Goal: Task Accomplishment & Management: Use online tool/utility

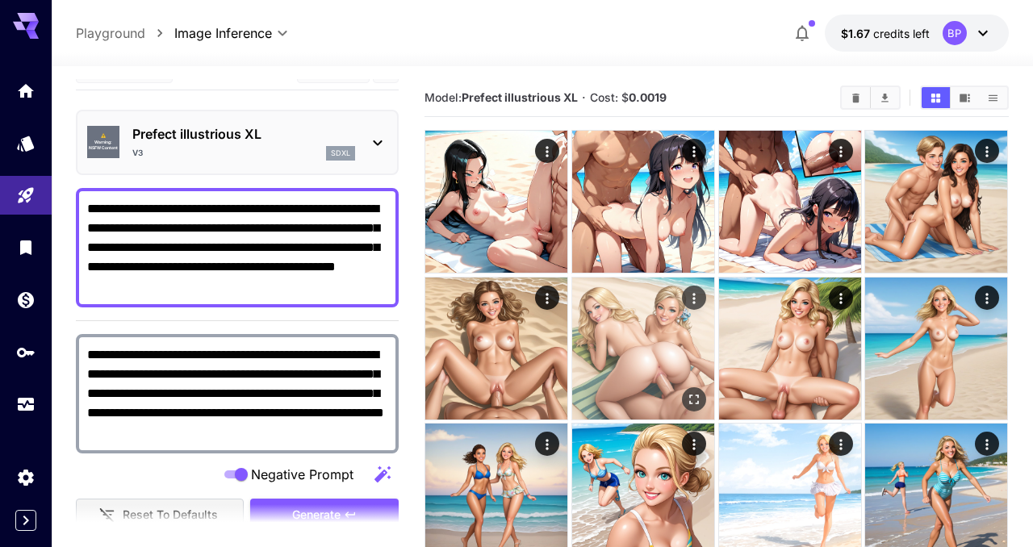
click at [620, 359] on img at bounding box center [643, 349] width 142 height 142
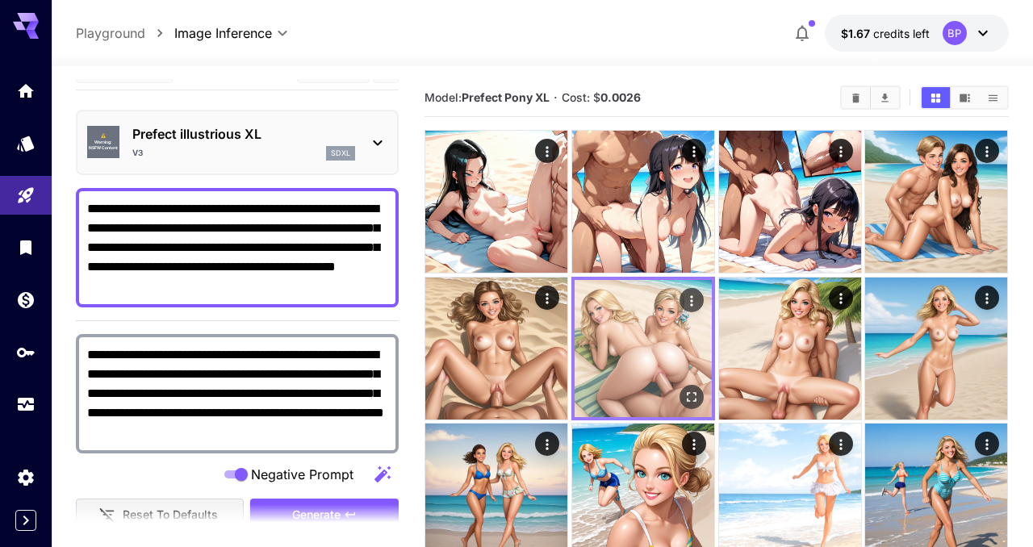
click at [620, 359] on img at bounding box center [643, 348] width 137 height 137
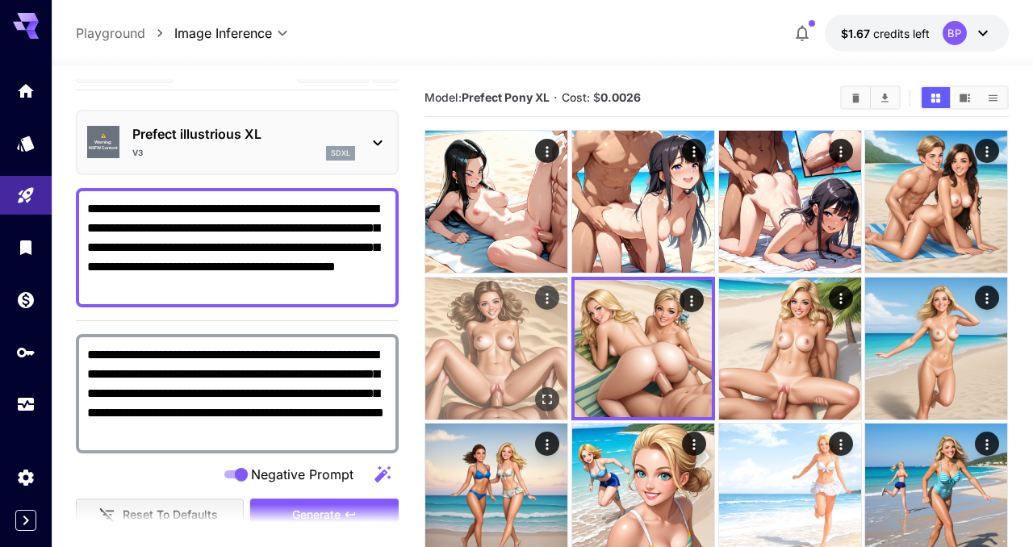
click at [510, 339] on img at bounding box center [496, 349] width 142 height 142
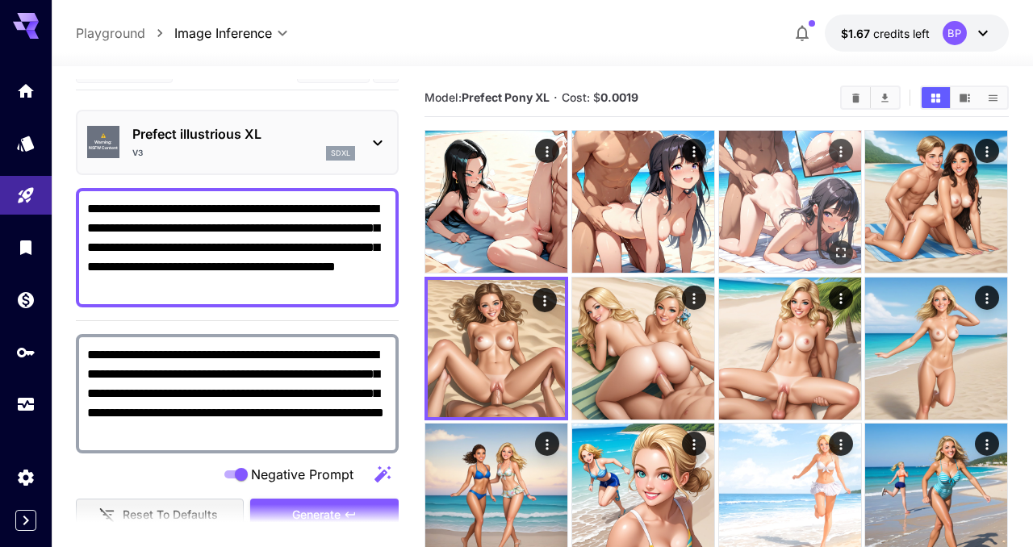
click at [752, 223] on img at bounding box center [790, 202] width 142 height 142
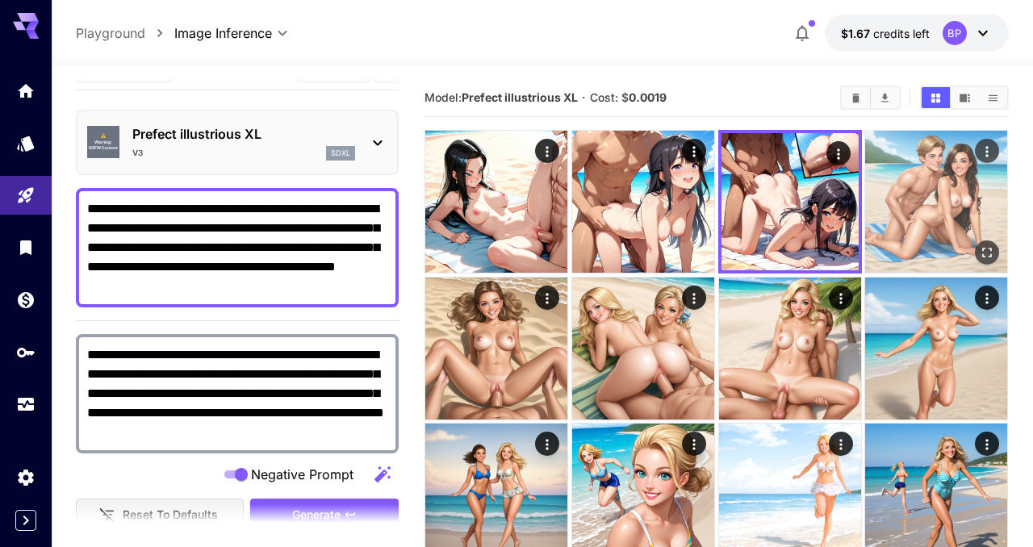
click at [916, 196] on img at bounding box center [937, 202] width 142 height 142
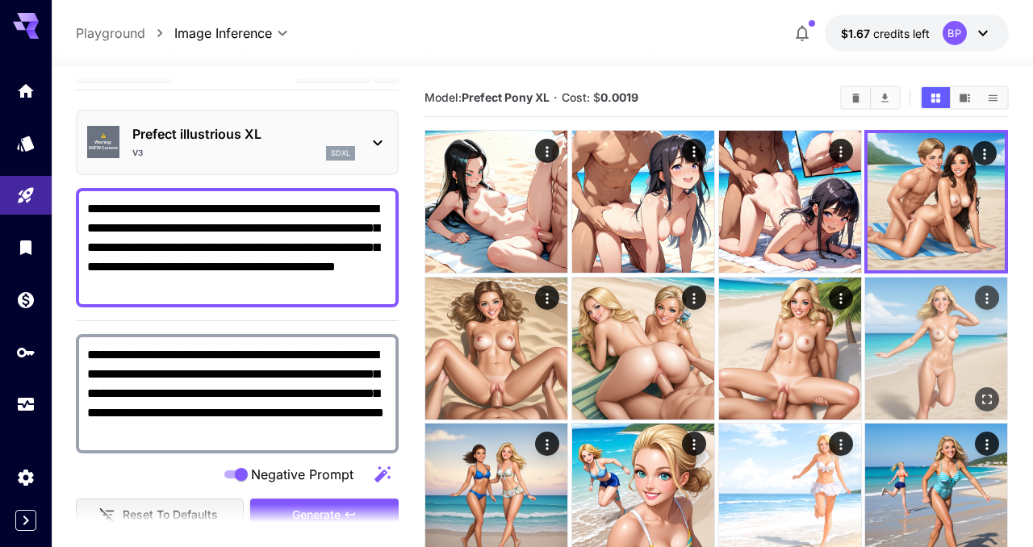
click at [933, 338] on img at bounding box center [937, 349] width 142 height 142
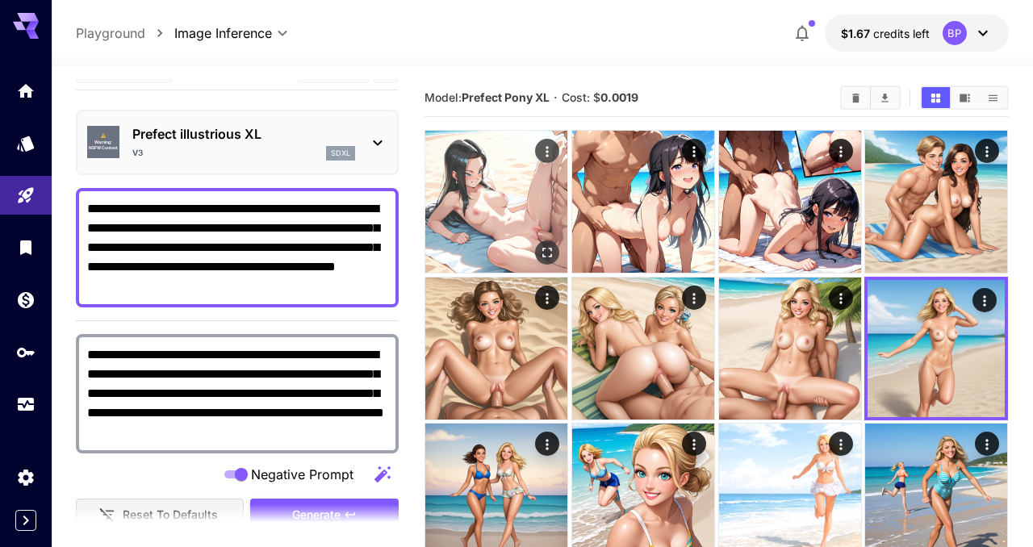
click at [486, 205] on img at bounding box center [496, 202] width 142 height 142
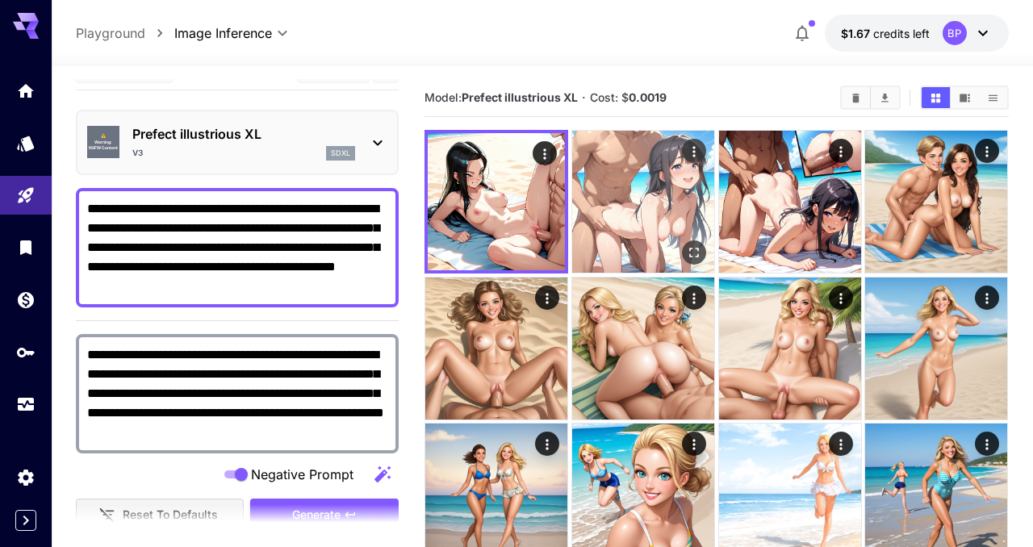
click at [606, 227] on img at bounding box center [643, 202] width 142 height 142
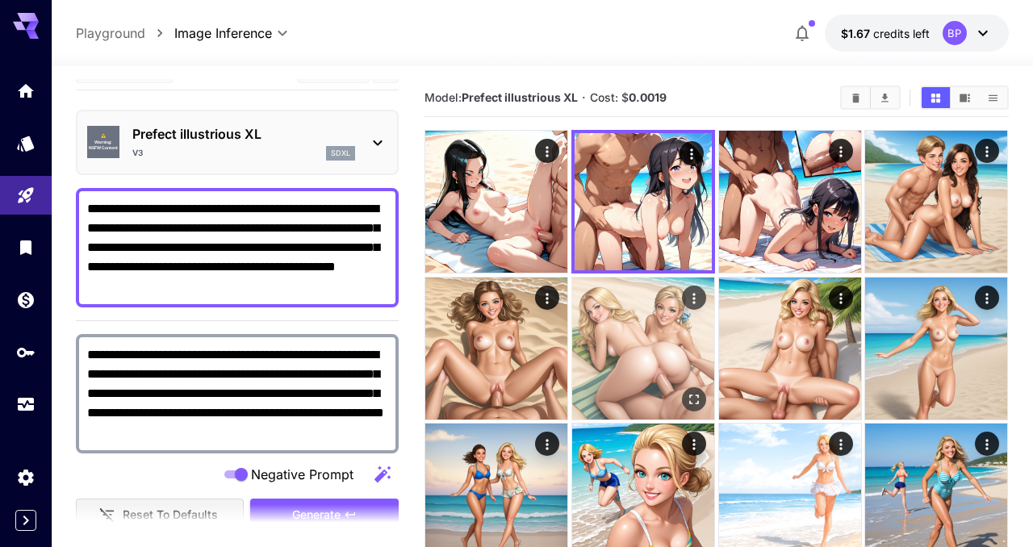
click at [606, 354] on img at bounding box center [643, 349] width 142 height 142
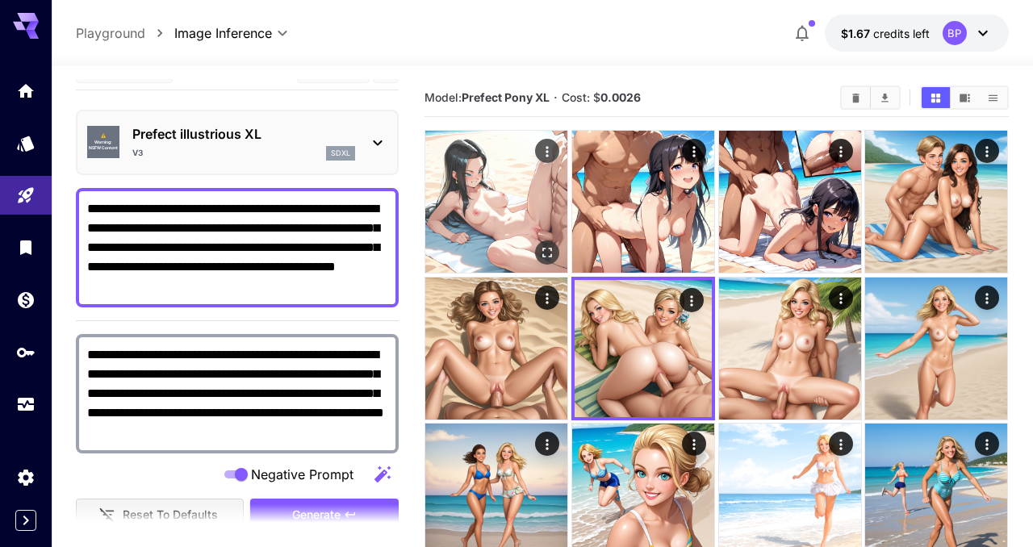
click at [512, 207] on img at bounding box center [496, 202] width 142 height 142
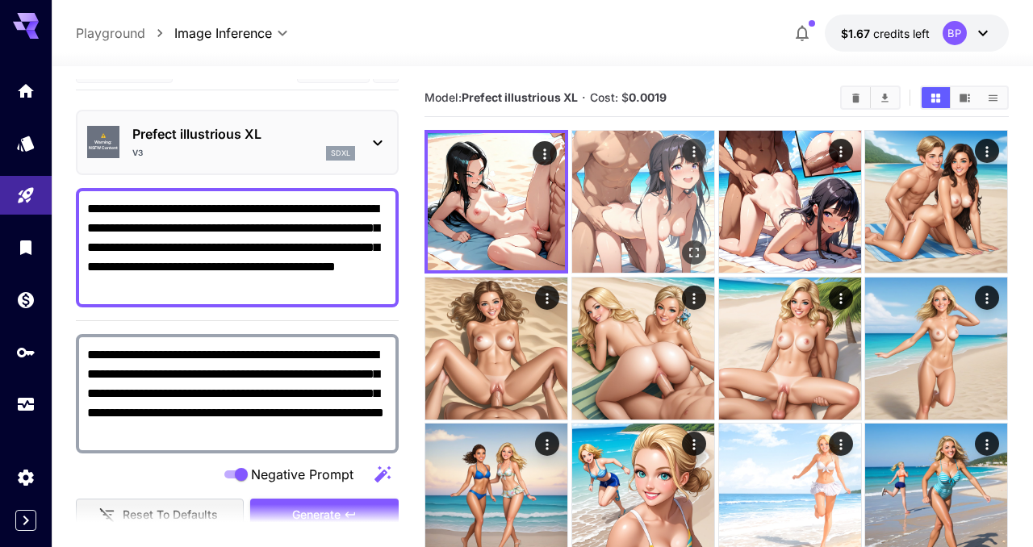
click at [636, 200] on img at bounding box center [643, 202] width 142 height 142
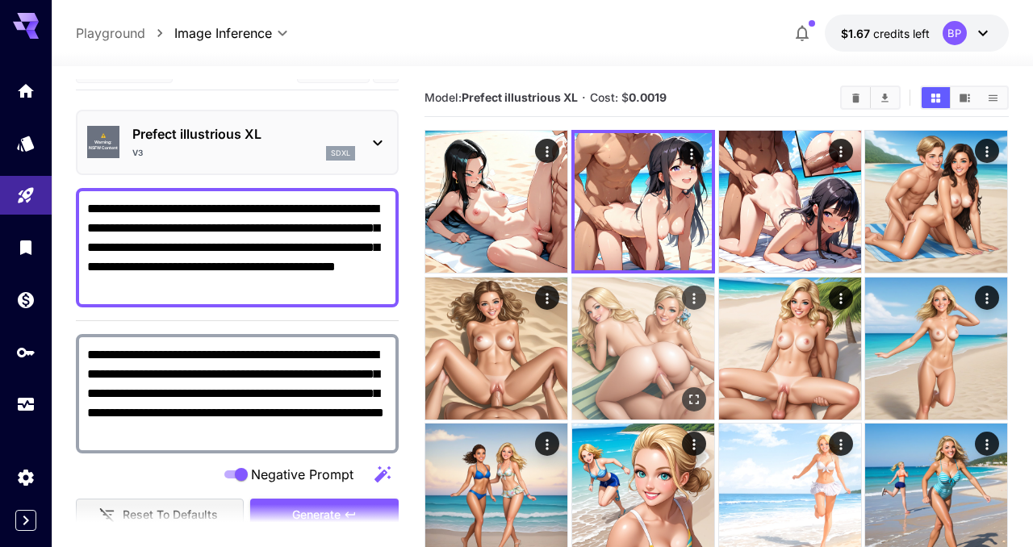
click at [631, 327] on img at bounding box center [643, 349] width 142 height 142
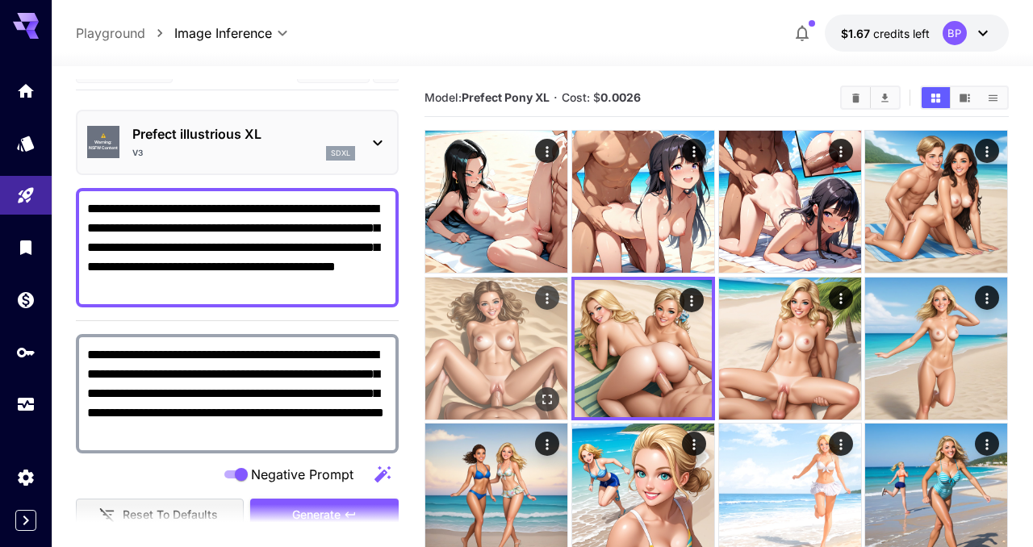
click at [523, 354] on img at bounding box center [496, 349] width 142 height 142
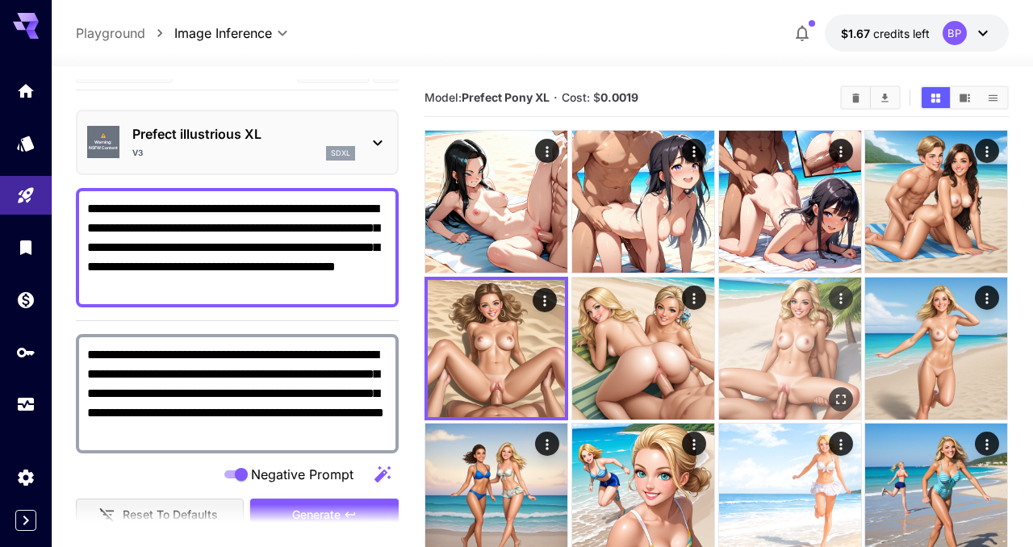
click at [781, 337] on img at bounding box center [790, 349] width 142 height 142
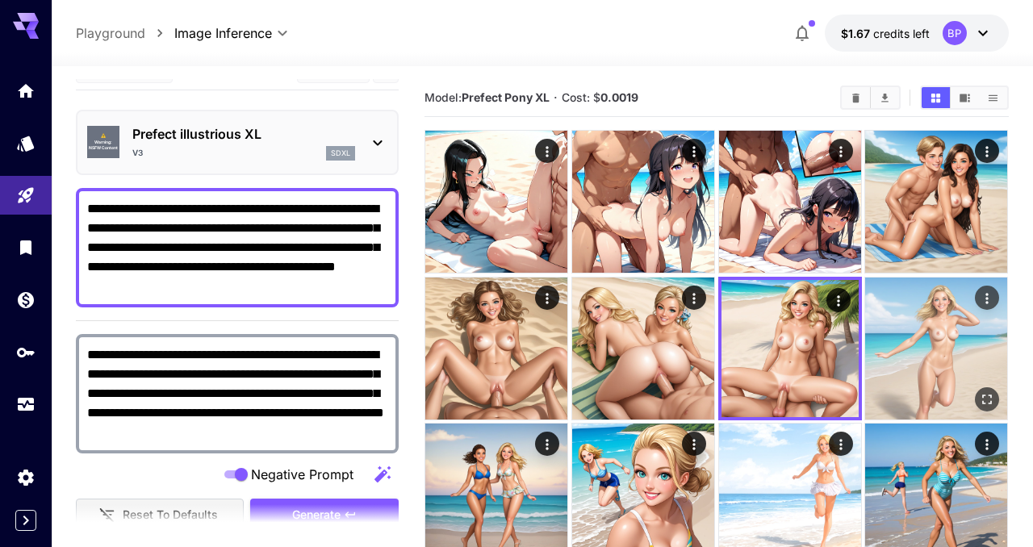
click at [916, 355] on img at bounding box center [937, 349] width 142 height 142
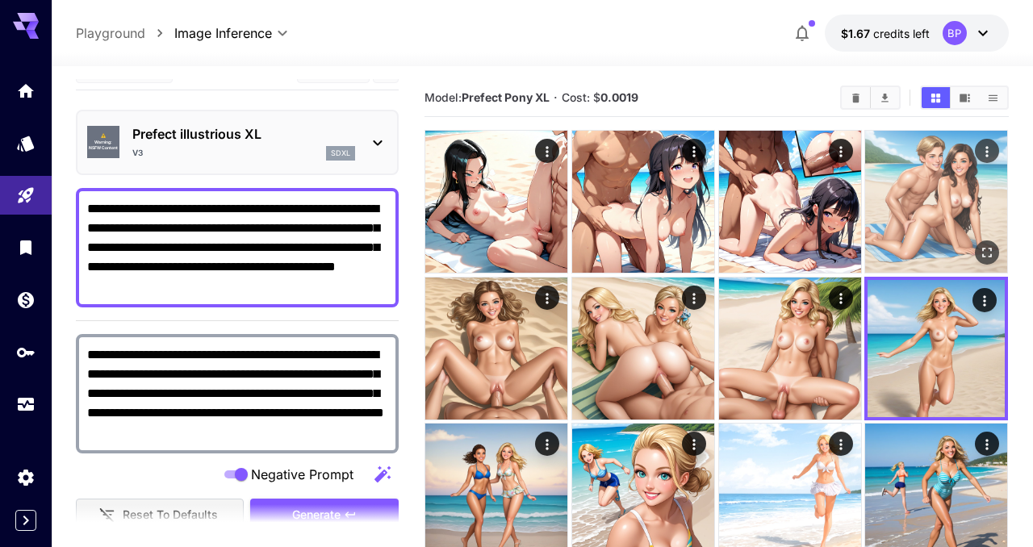
click at [912, 195] on img at bounding box center [937, 202] width 142 height 142
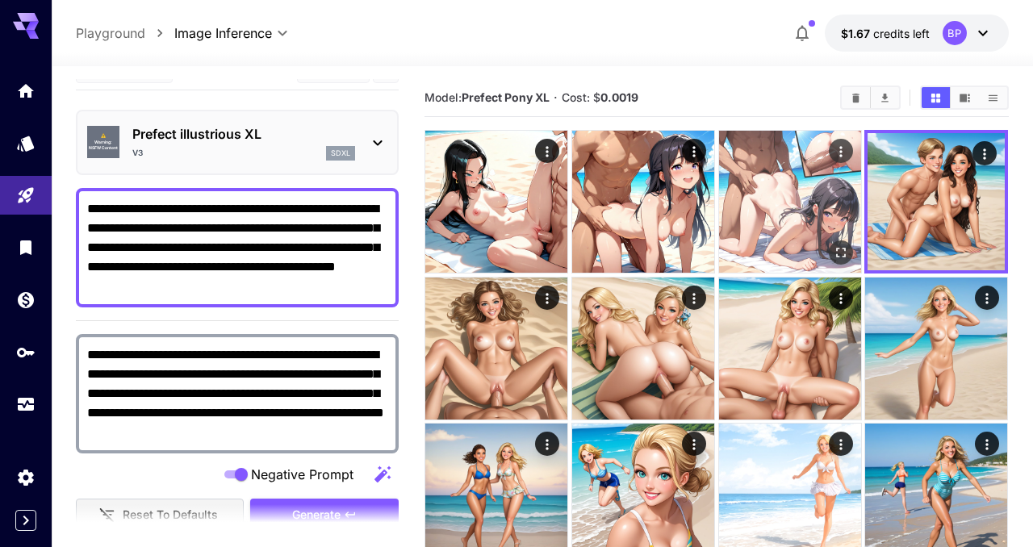
click at [811, 199] on img at bounding box center [790, 202] width 142 height 142
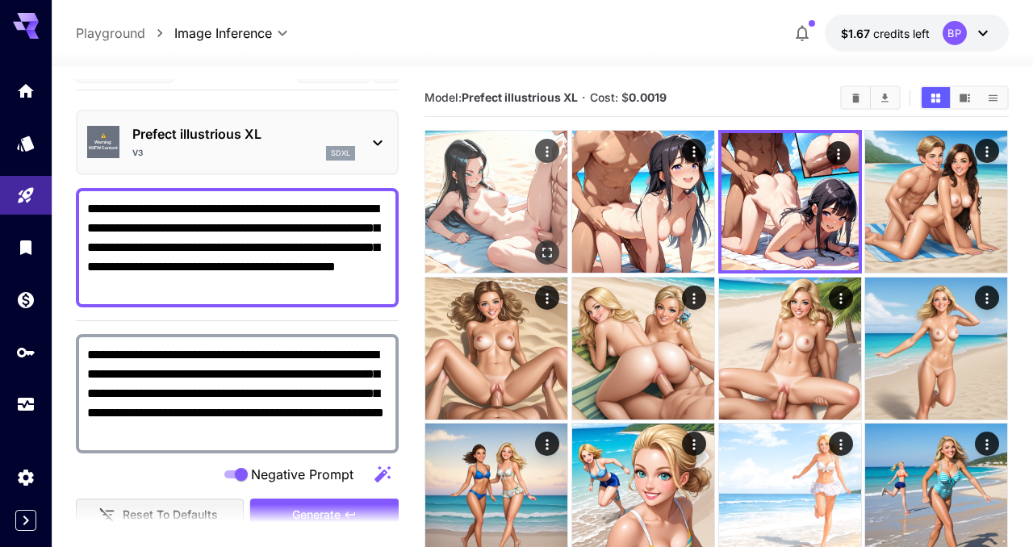
click at [554, 223] on img at bounding box center [496, 202] width 142 height 142
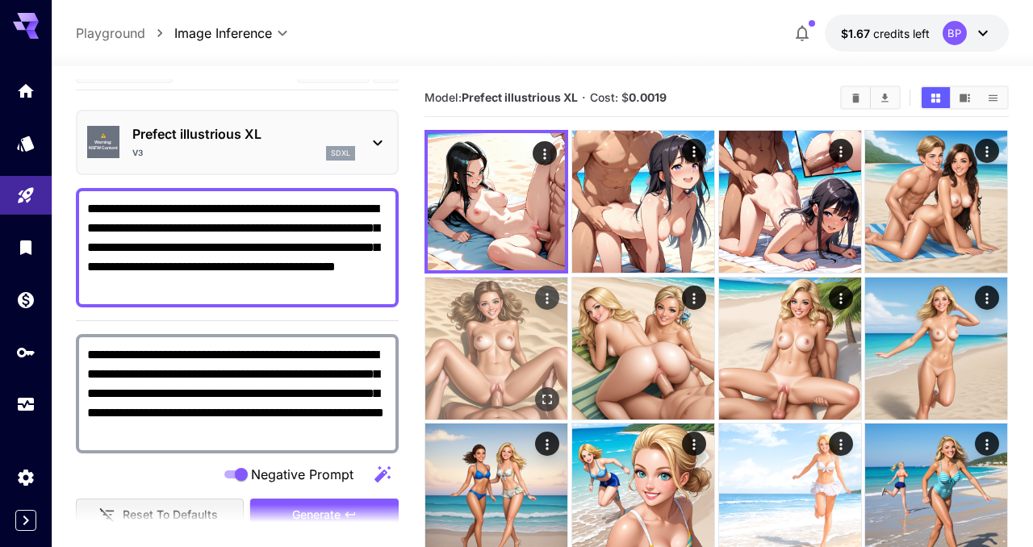
click at [517, 360] on img at bounding box center [496, 349] width 142 height 142
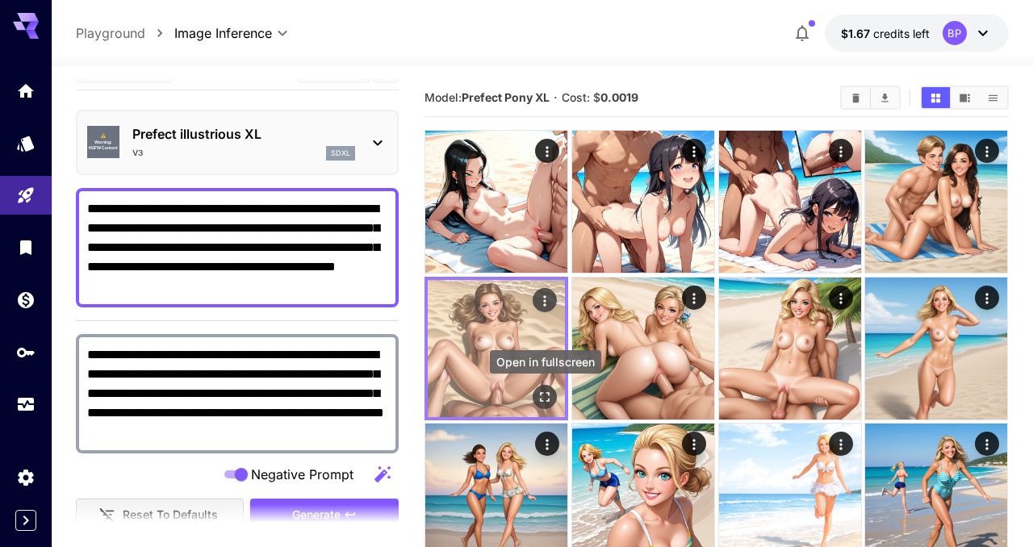
click at [542, 392] on icon "Open in fullscreen" at bounding box center [546, 397] width 16 height 16
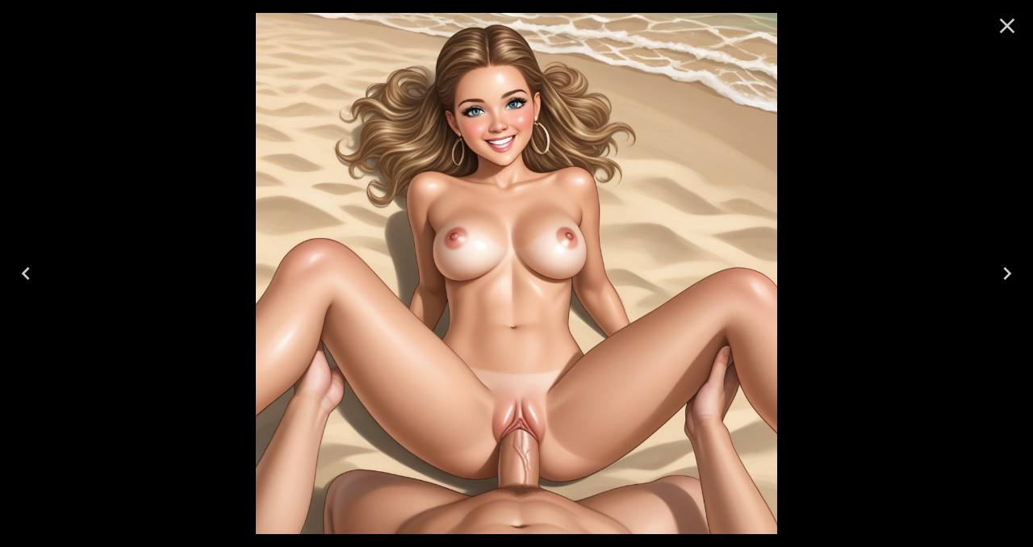
click at [1004, 19] on icon "Close" at bounding box center [1008, 26] width 26 height 26
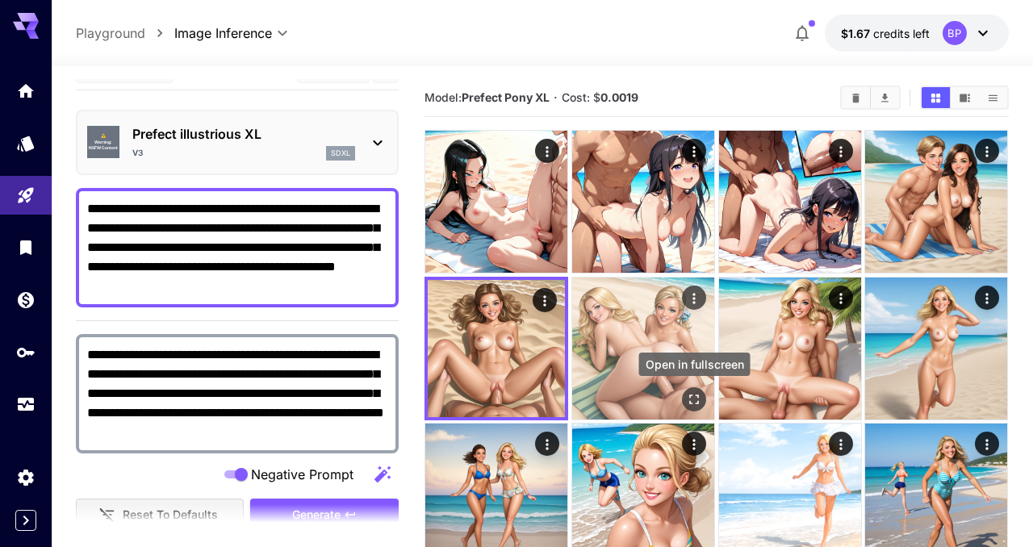
click at [696, 398] on icon "Open in fullscreen" at bounding box center [694, 400] width 16 height 16
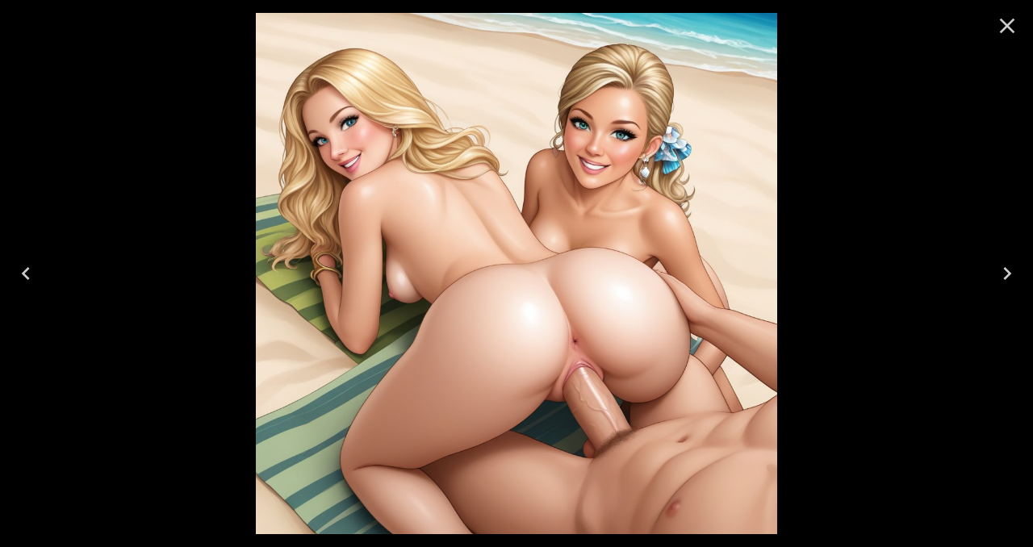
click at [1009, 27] on icon "Close" at bounding box center [1007, 26] width 15 height 15
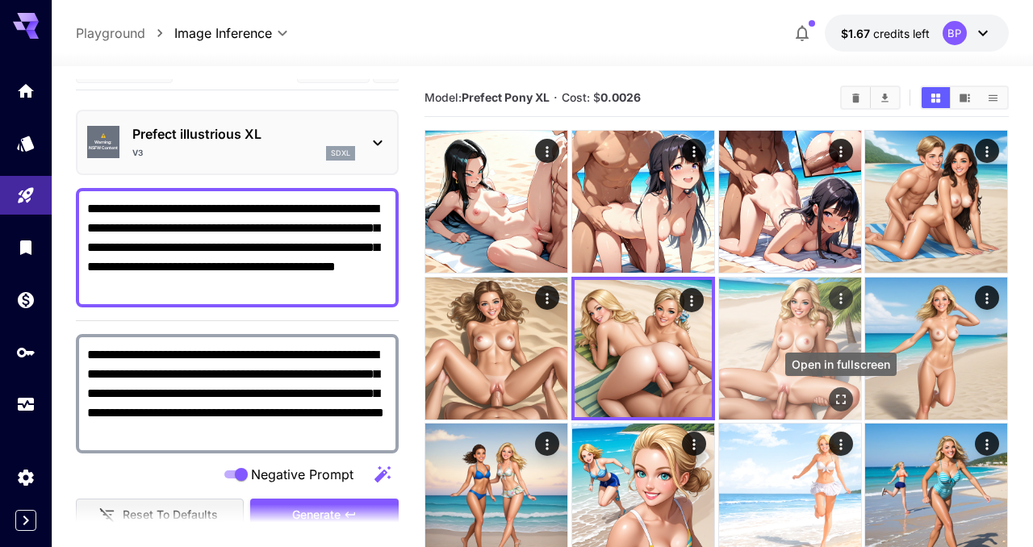
click at [834, 393] on icon "Open in fullscreen" at bounding box center [841, 400] width 16 height 16
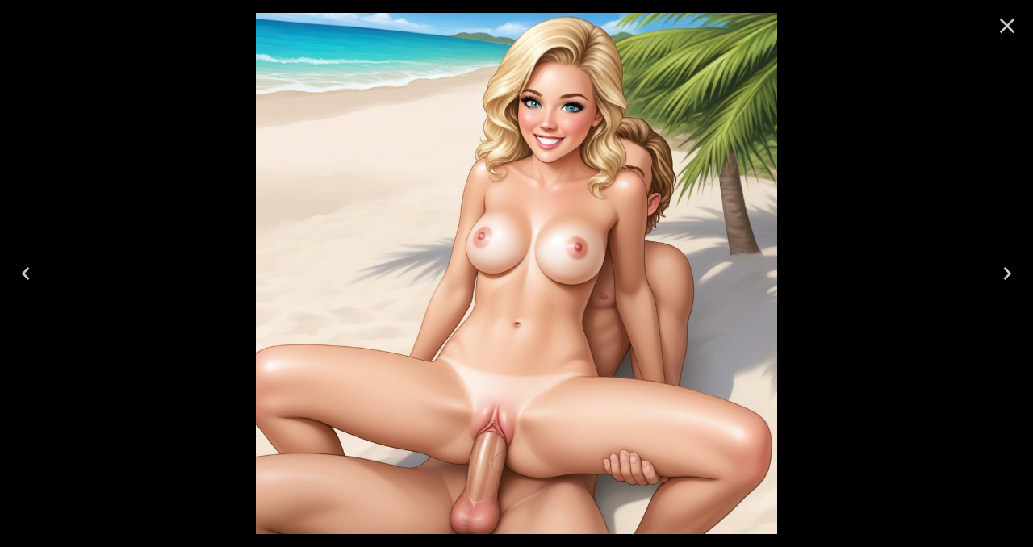
click at [1008, 27] on icon "Close" at bounding box center [1007, 26] width 15 height 15
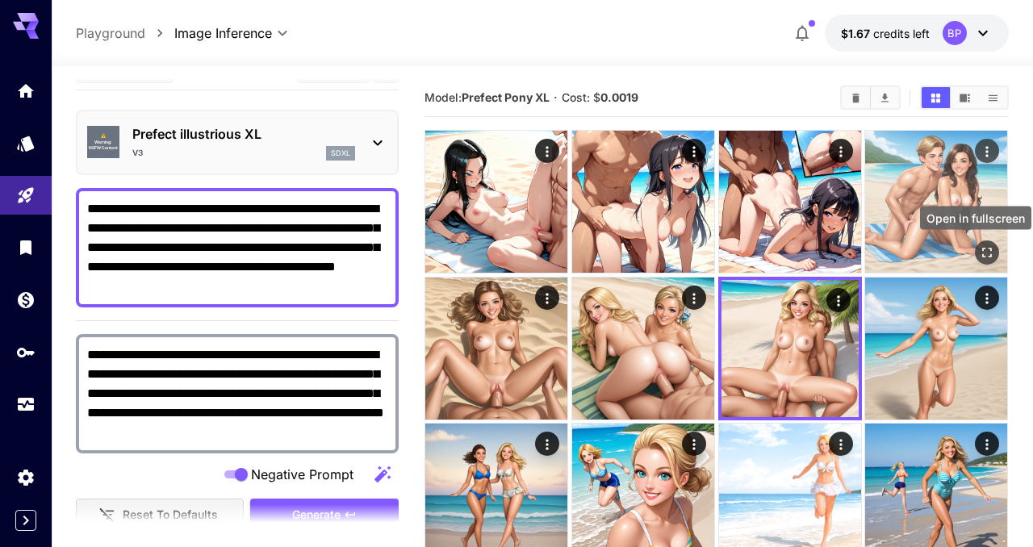
click at [991, 247] on icon "Open in fullscreen" at bounding box center [988, 253] width 16 height 16
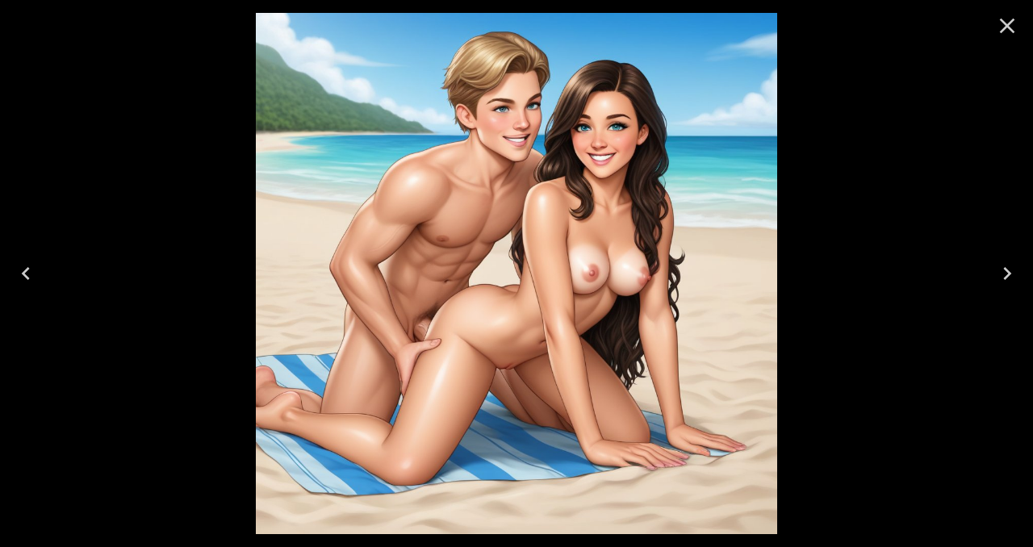
click at [1004, 29] on icon "Close" at bounding box center [1007, 26] width 15 height 15
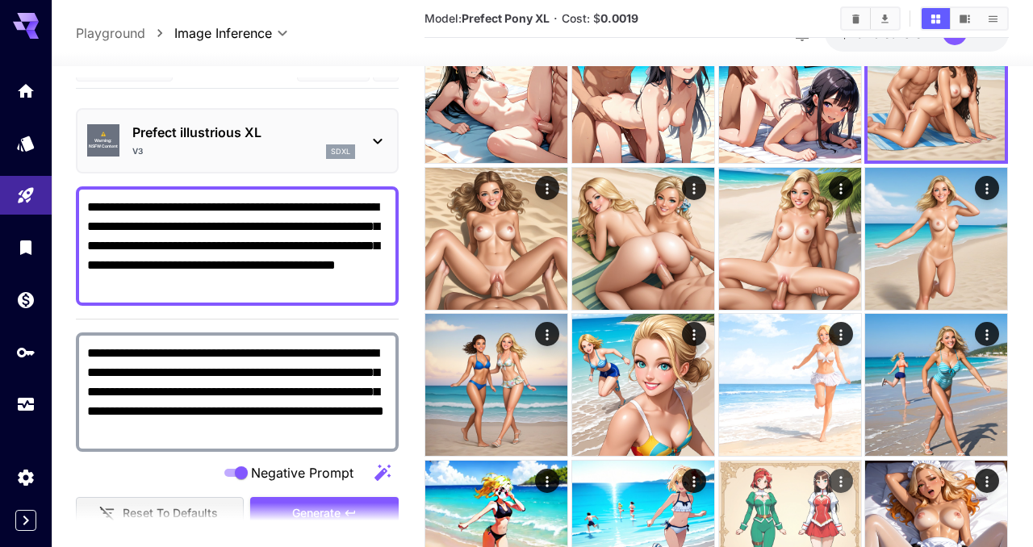
scroll to position [140, 0]
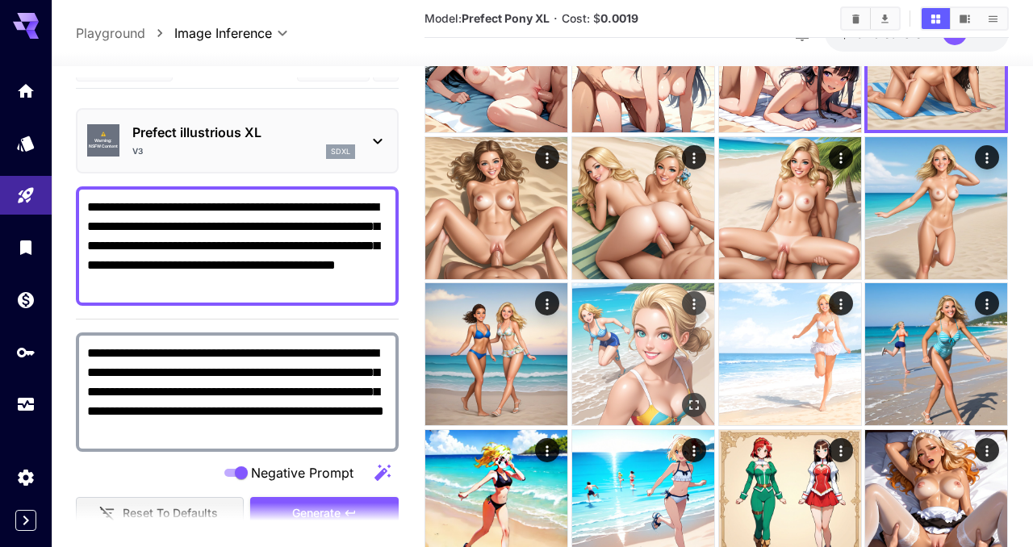
click at [664, 398] on img at bounding box center [643, 354] width 142 height 142
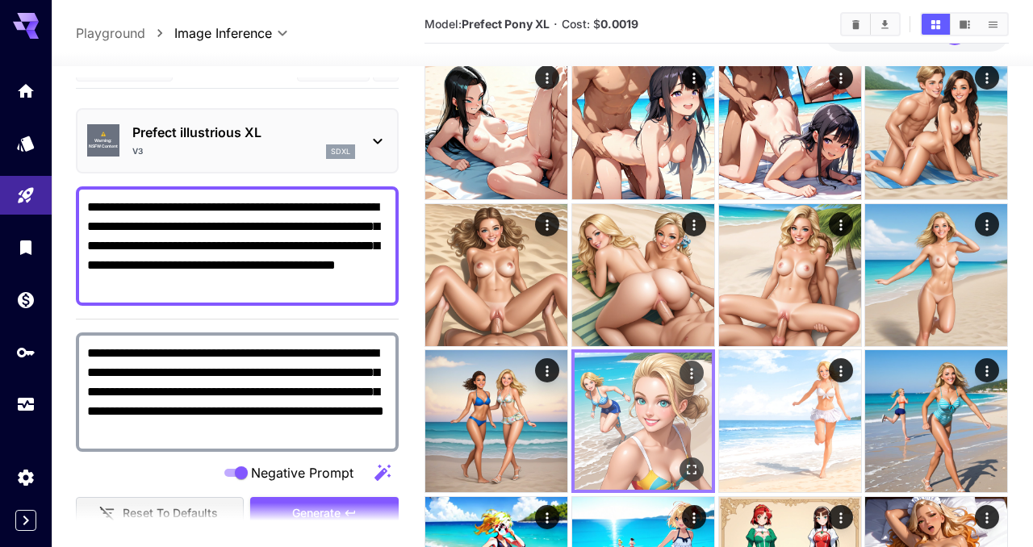
scroll to position [103, 0]
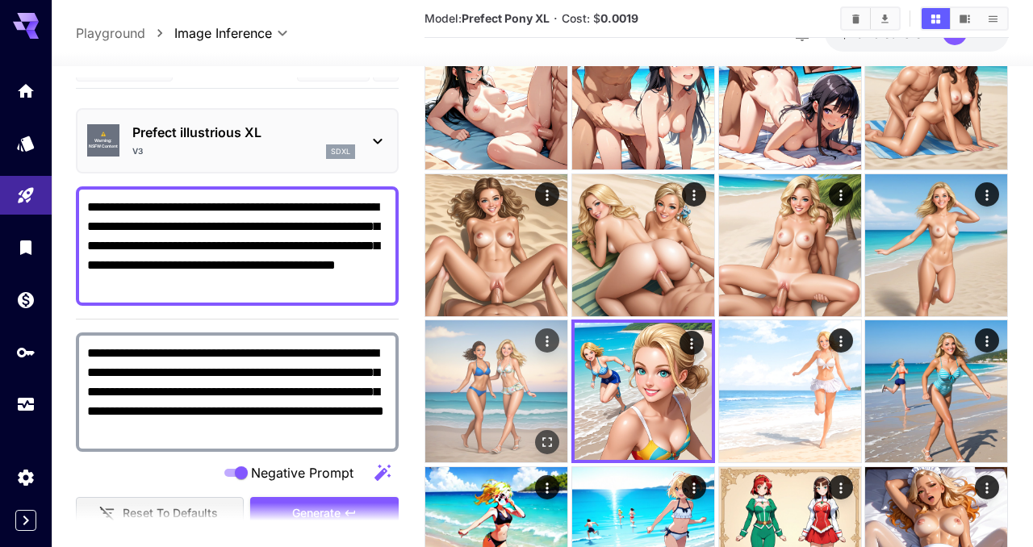
click at [459, 366] on img at bounding box center [496, 392] width 142 height 142
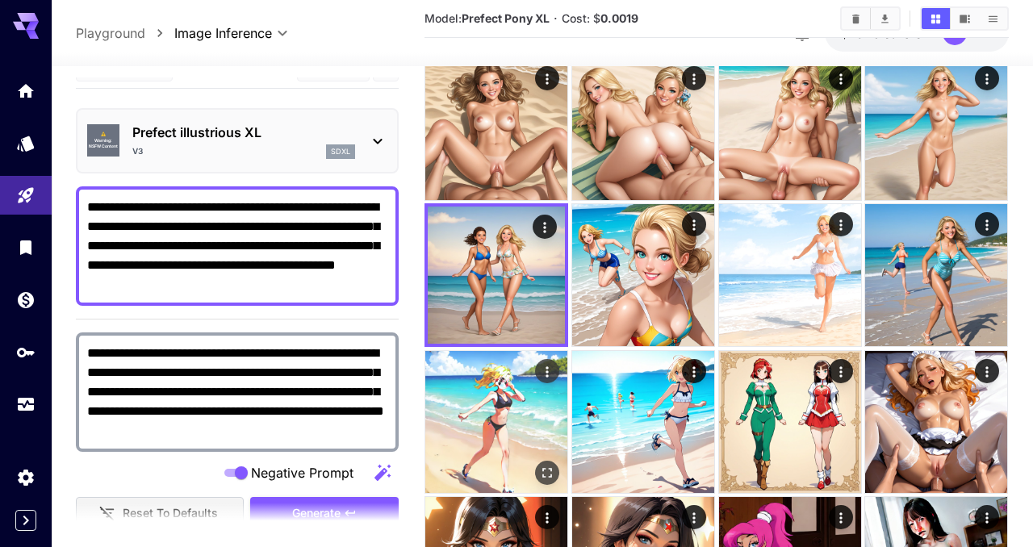
scroll to position [232, 0]
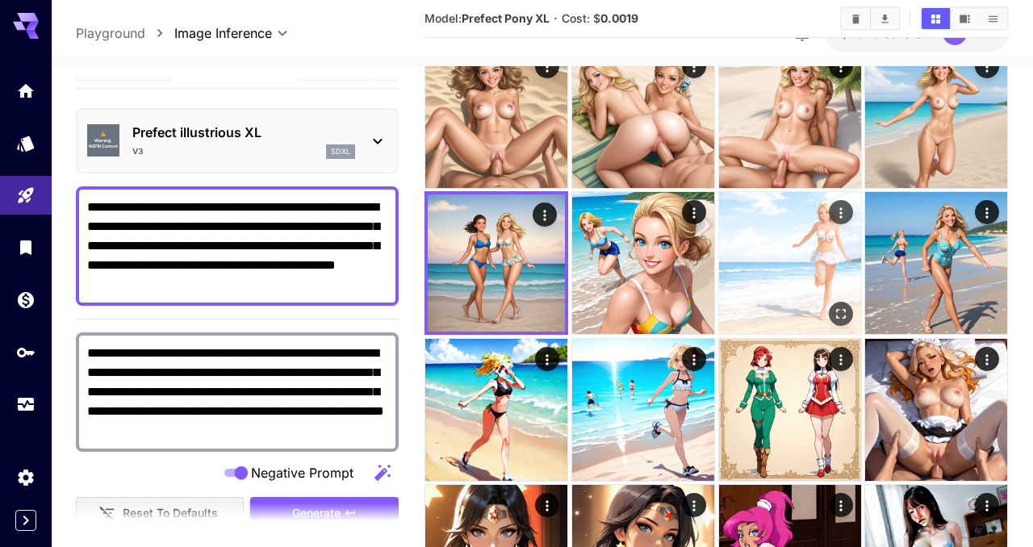
click at [761, 228] on img at bounding box center [790, 263] width 142 height 142
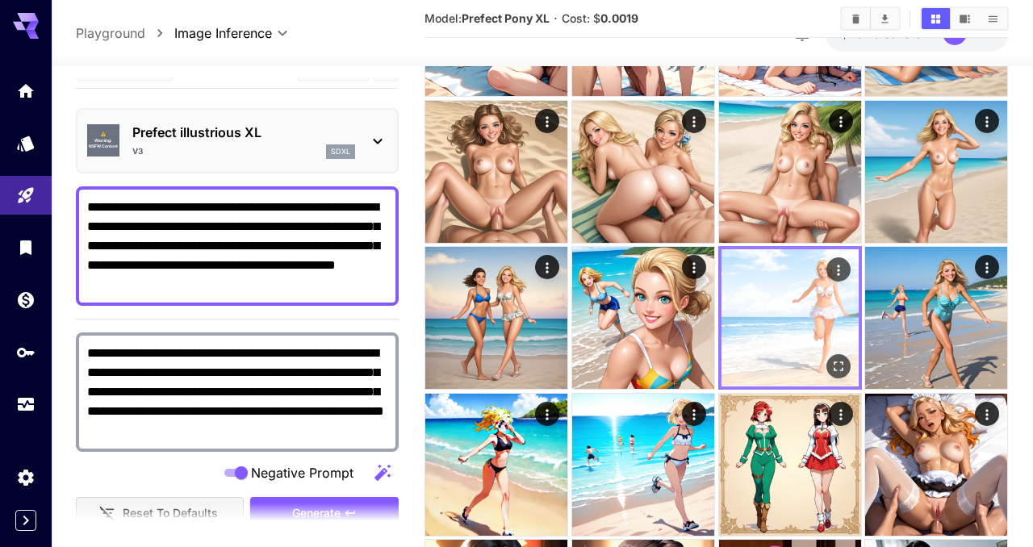
scroll to position [0, 0]
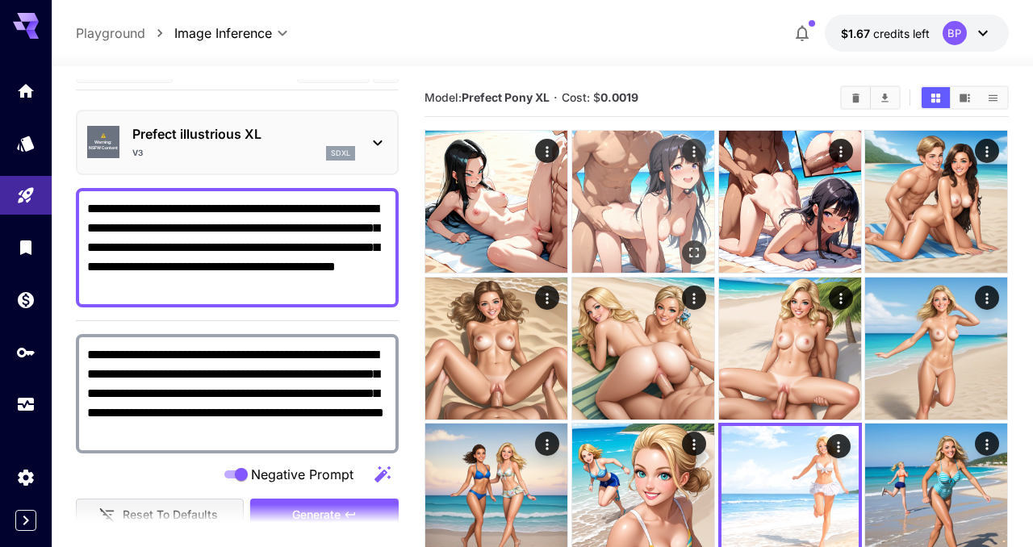
click at [652, 203] on img at bounding box center [643, 202] width 142 height 142
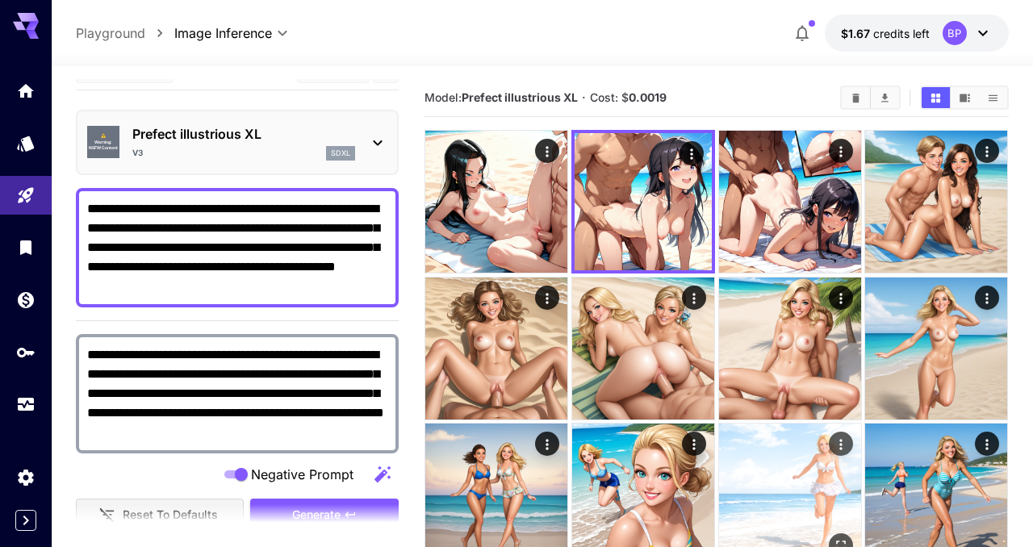
click at [782, 460] on img at bounding box center [790, 495] width 142 height 142
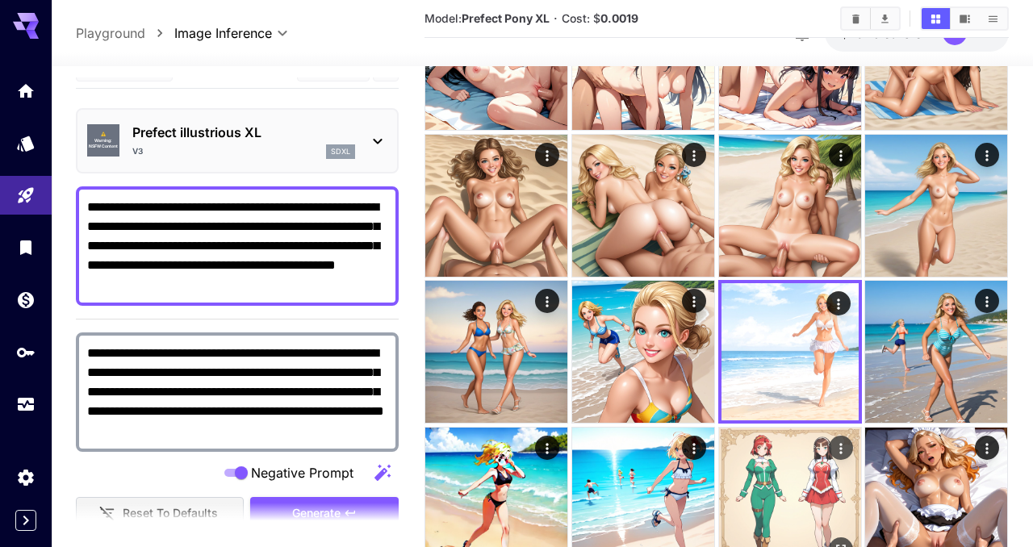
scroll to position [146, 0]
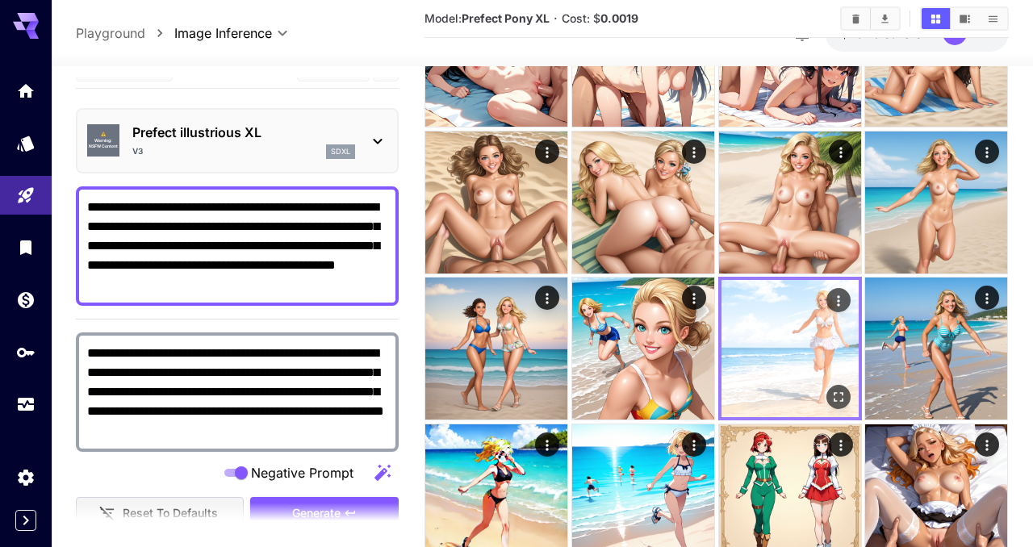
click at [836, 392] on icon "Open in fullscreen" at bounding box center [839, 398] width 16 height 16
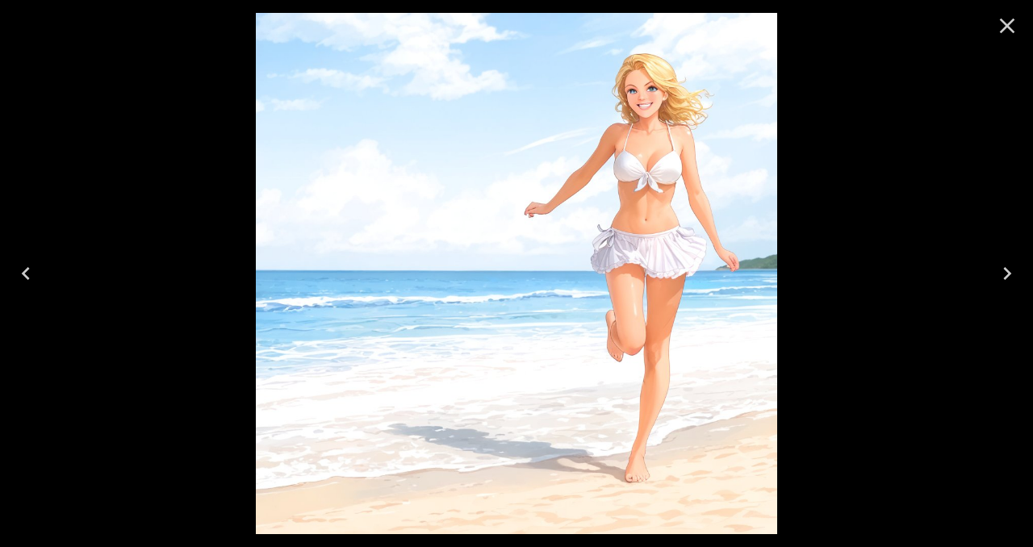
click at [1011, 28] on icon "Close" at bounding box center [1007, 26] width 15 height 15
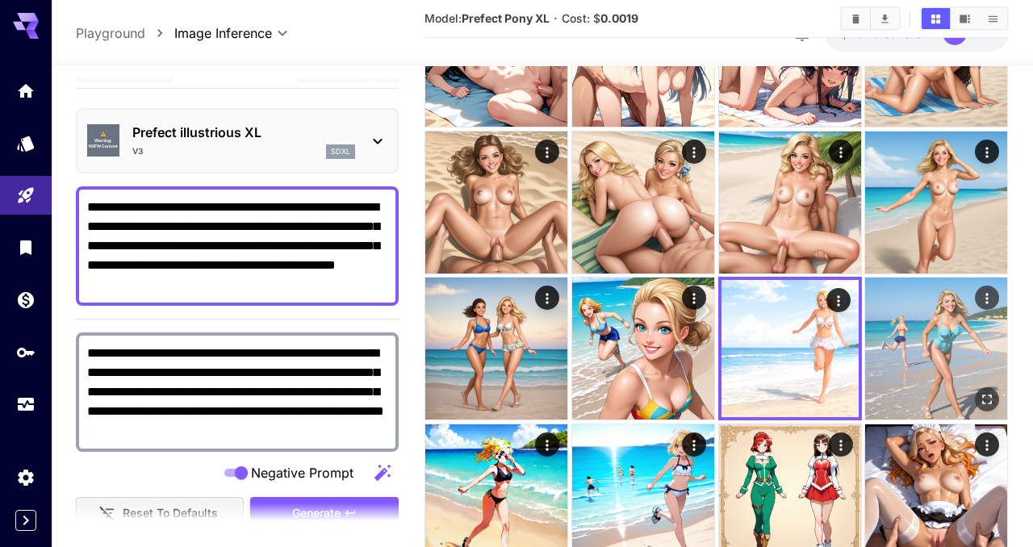
click at [945, 342] on img at bounding box center [937, 349] width 142 height 142
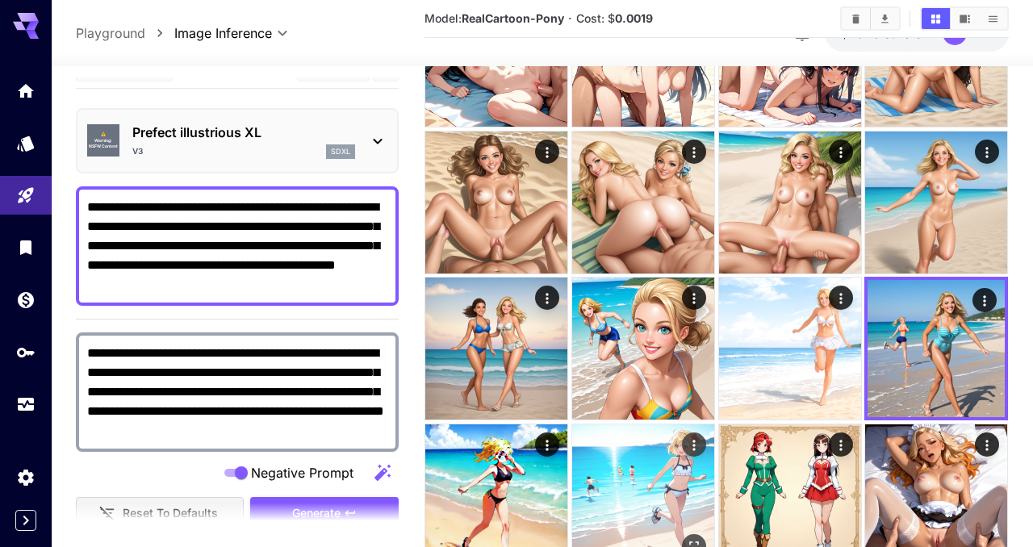
click at [649, 484] on img at bounding box center [643, 496] width 142 height 142
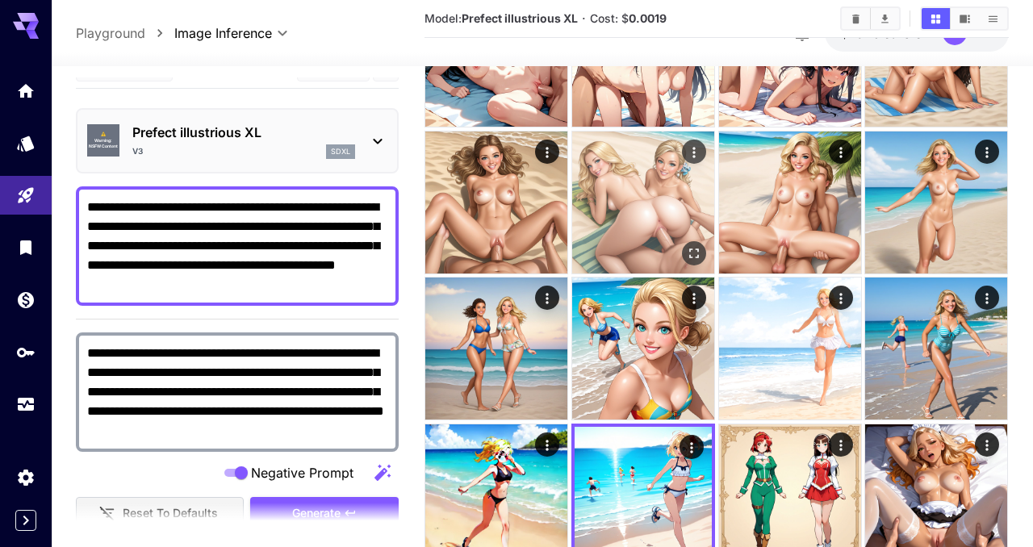
click at [651, 179] on img at bounding box center [643, 203] width 142 height 142
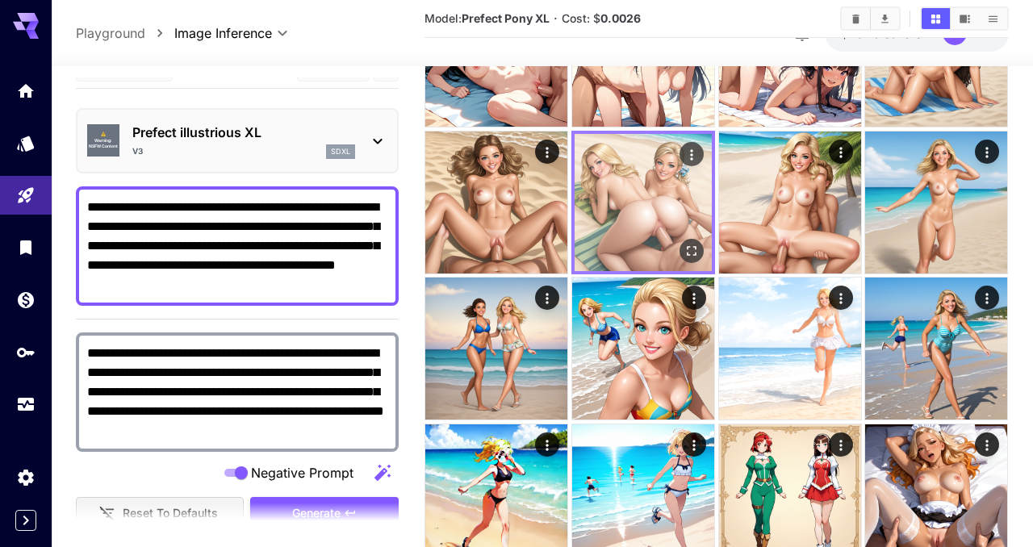
scroll to position [0, 0]
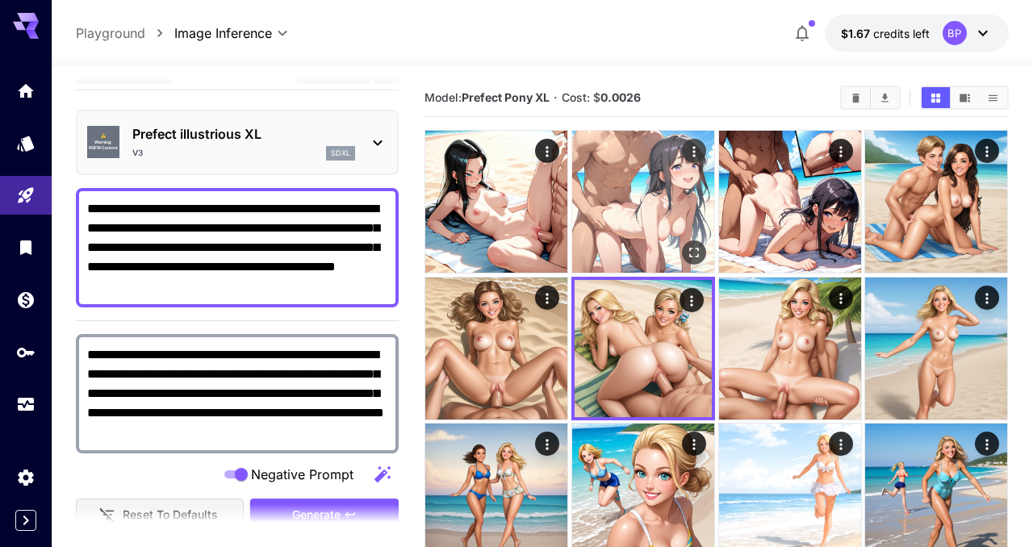
click at [656, 212] on img at bounding box center [643, 202] width 142 height 142
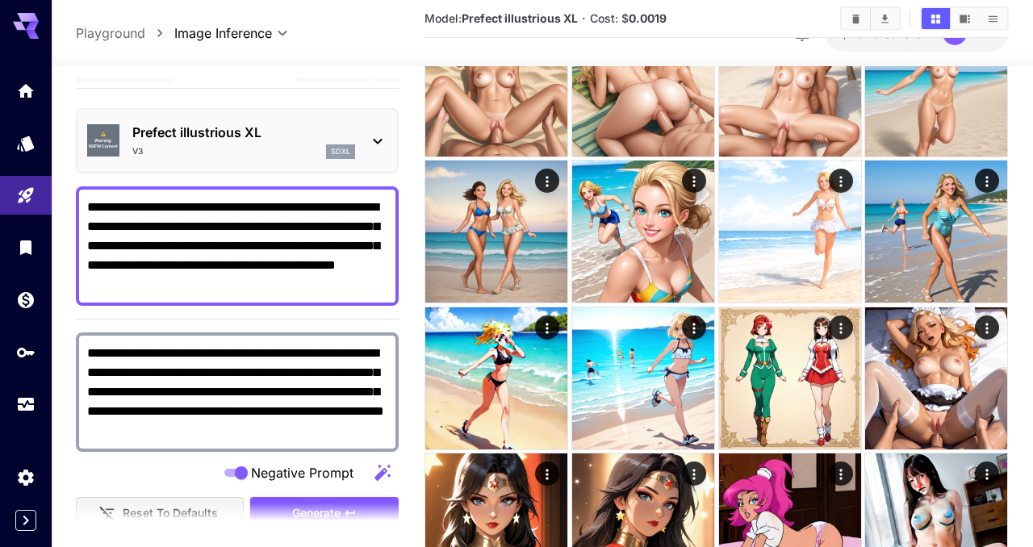
scroll to position [265, 0]
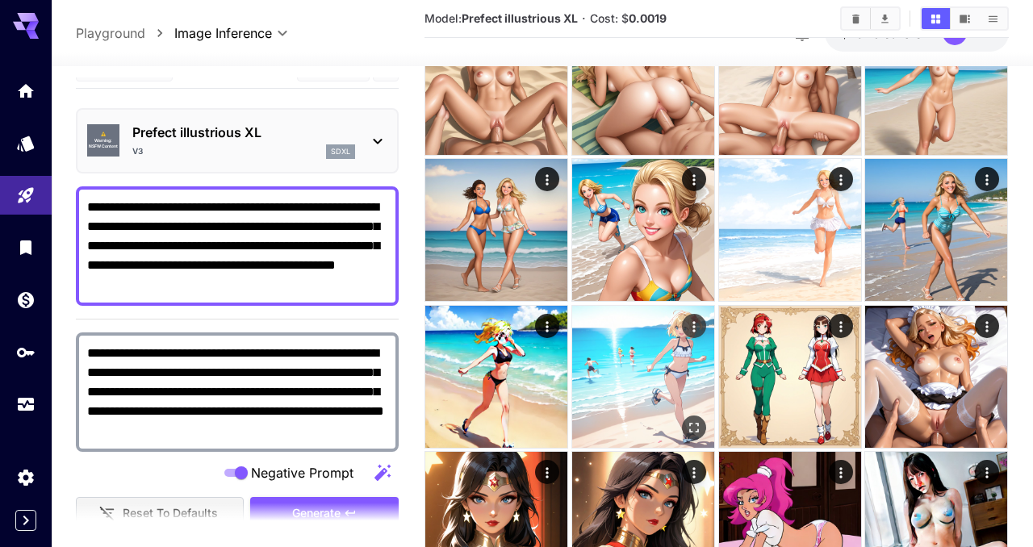
click at [665, 363] on img at bounding box center [643, 377] width 142 height 142
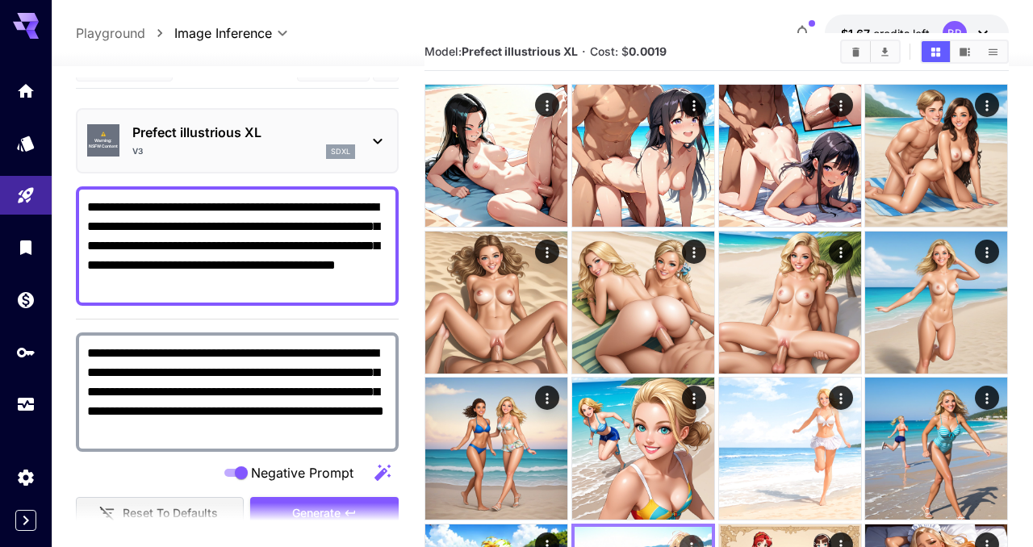
scroll to position [9, 0]
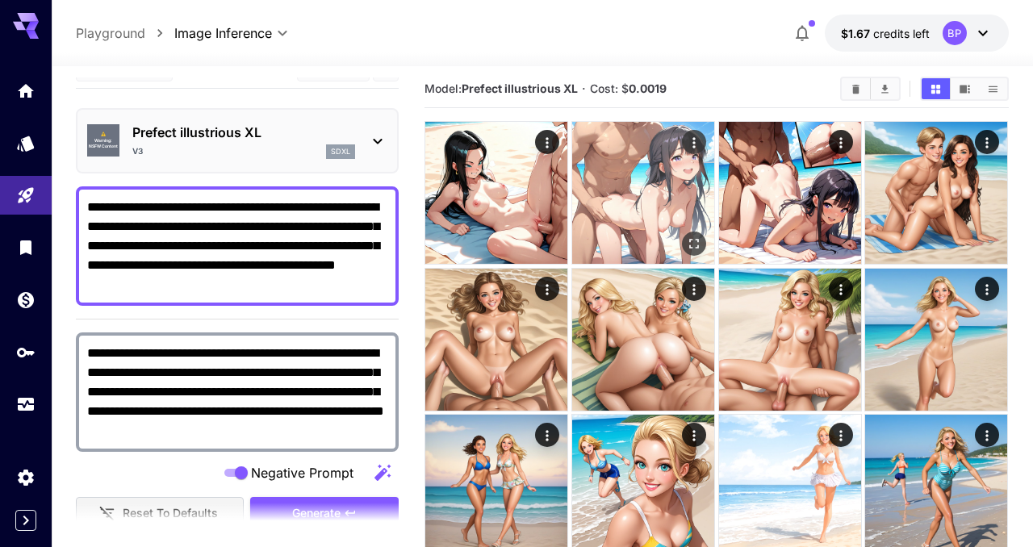
click at [639, 199] on img at bounding box center [643, 193] width 142 height 142
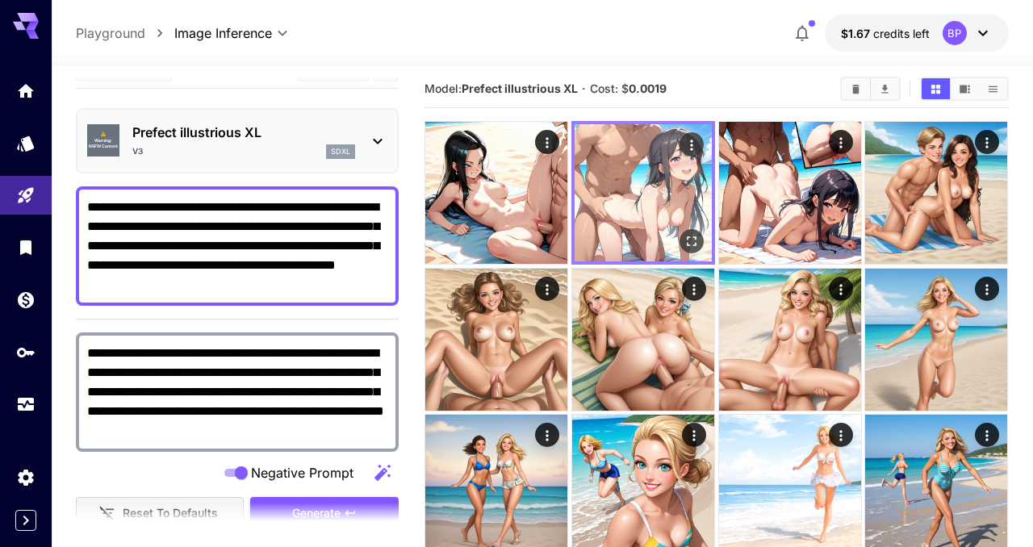
click at [581, 192] on img at bounding box center [643, 192] width 137 height 137
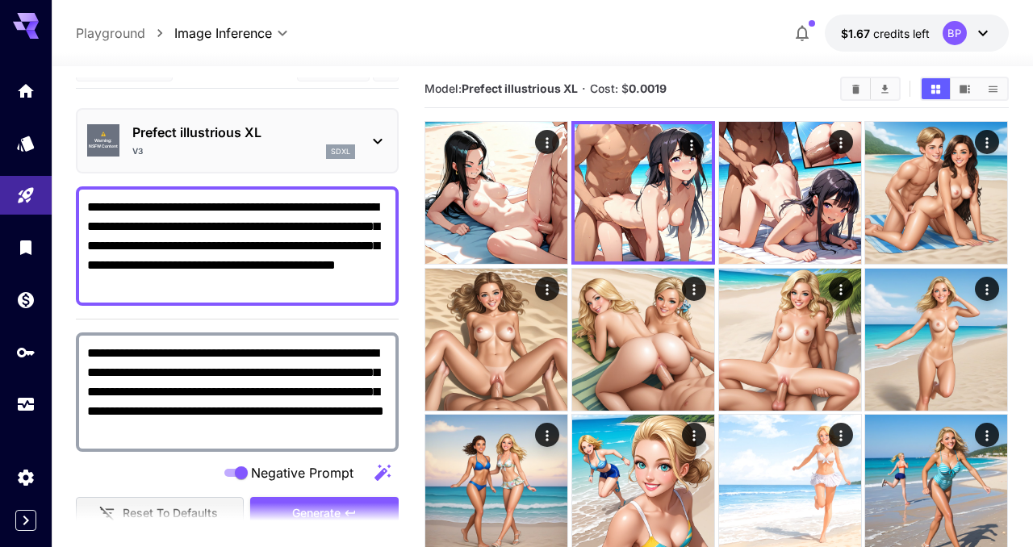
scroll to position [0, 0]
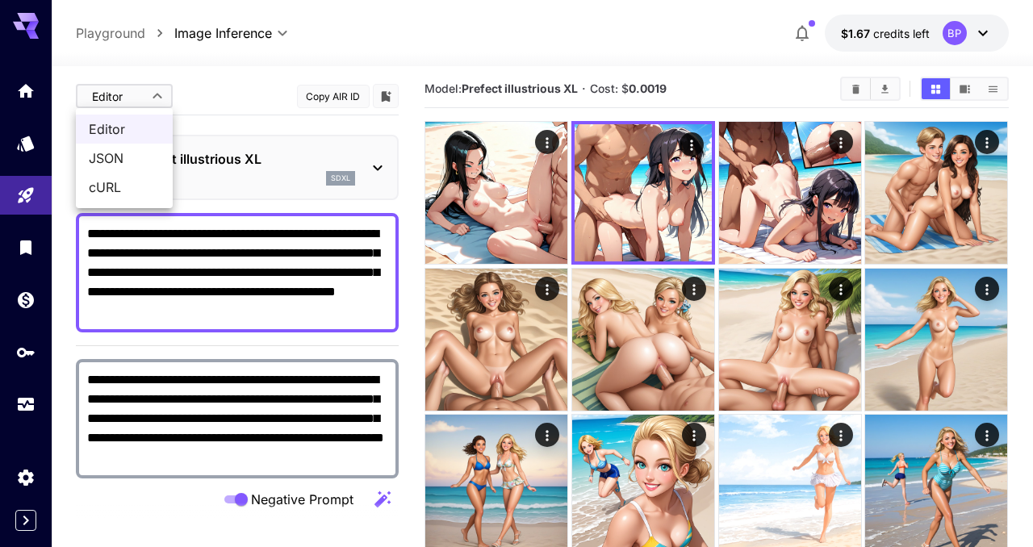
click at [106, 182] on span "cURL" at bounding box center [124, 187] width 71 height 19
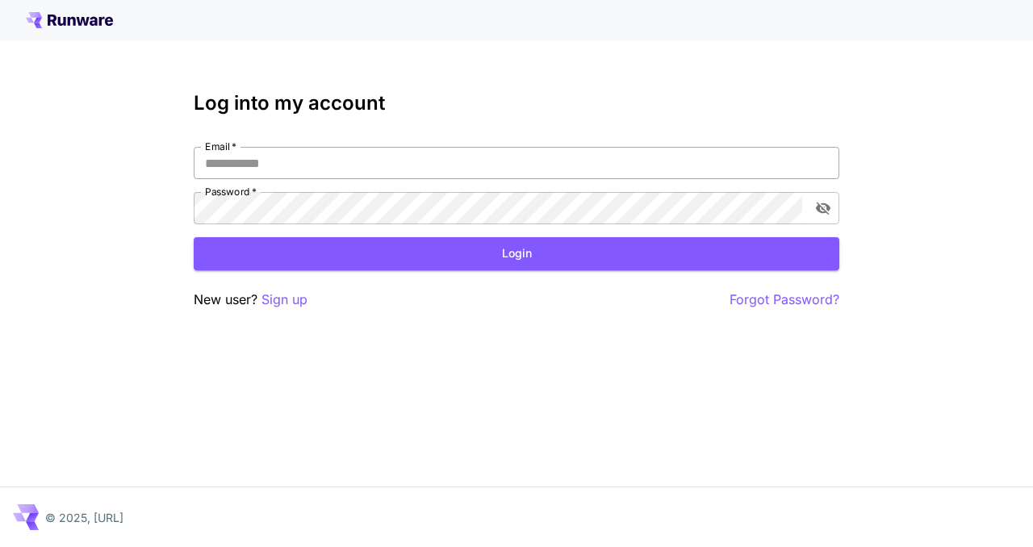
click at [304, 157] on input "Email   *" at bounding box center [517, 163] width 646 height 32
type input "**********"
click at [417, 262] on button "Login" at bounding box center [517, 253] width 646 height 33
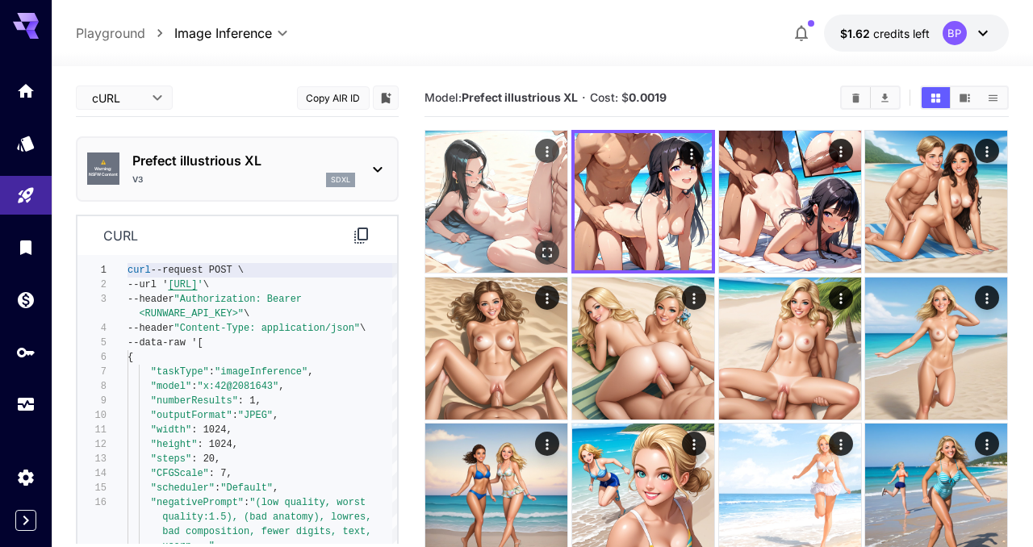
click at [530, 207] on img at bounding box center [496, 202] width 142 height 142
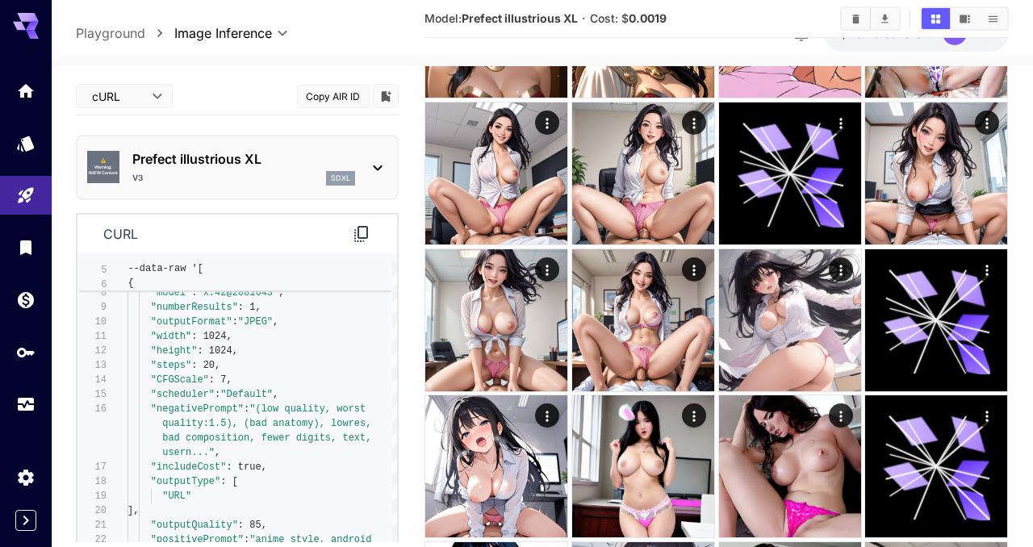
scroll to position [777, 0]
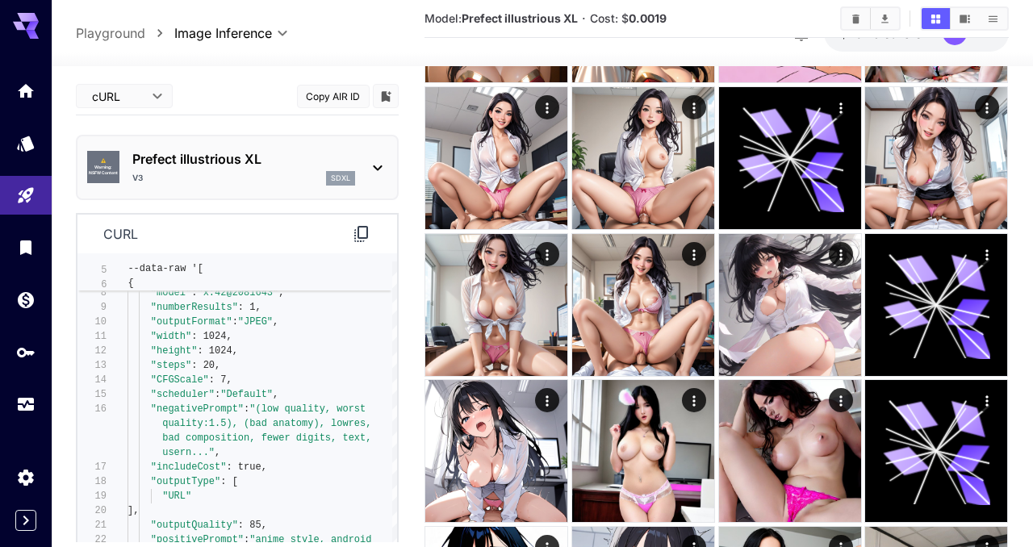
click at [359, 237] on icon at bounding box center [361, 234] width 14 height 16
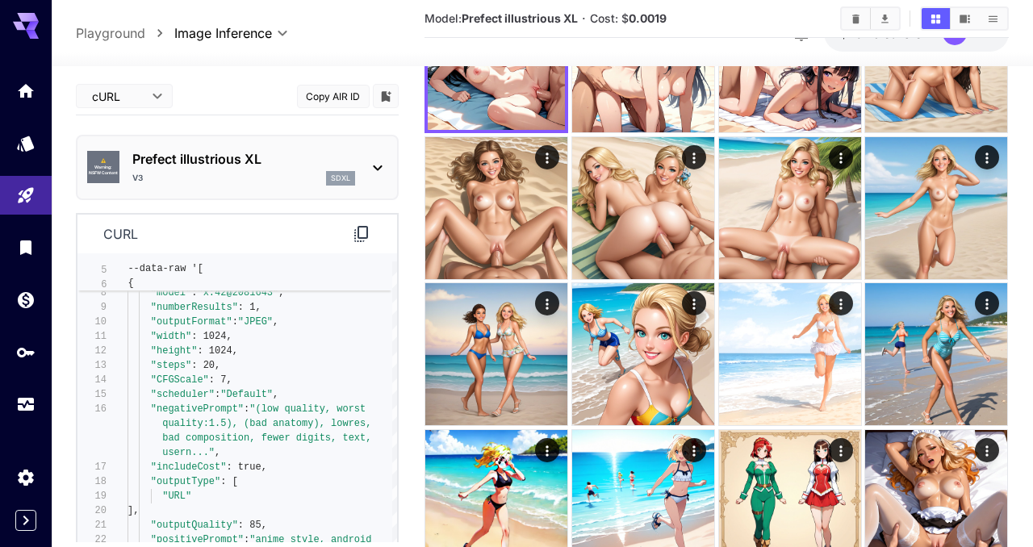
scroll to position [0, 0]
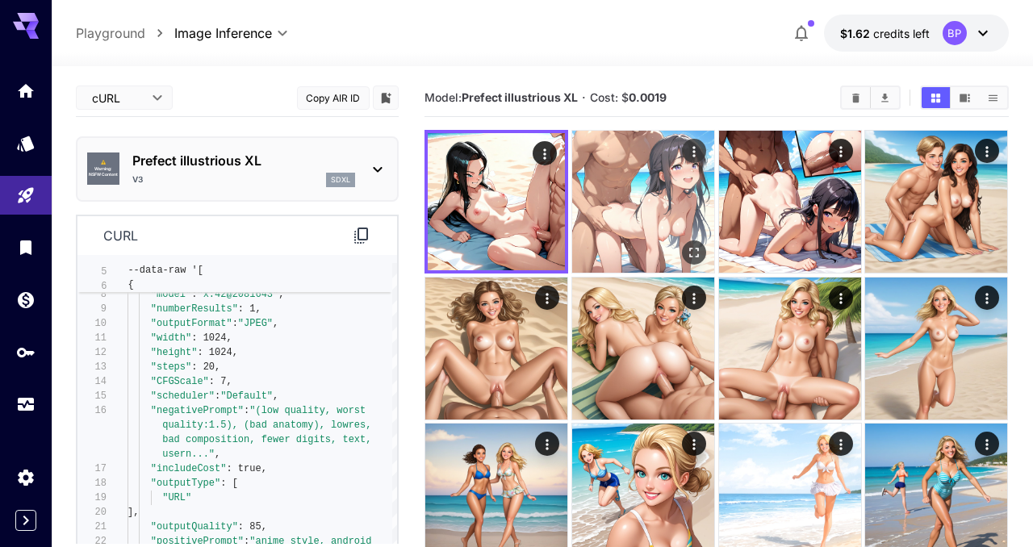
click at [605, 207] on img at bounding box center [643, 202] width 142 height 142
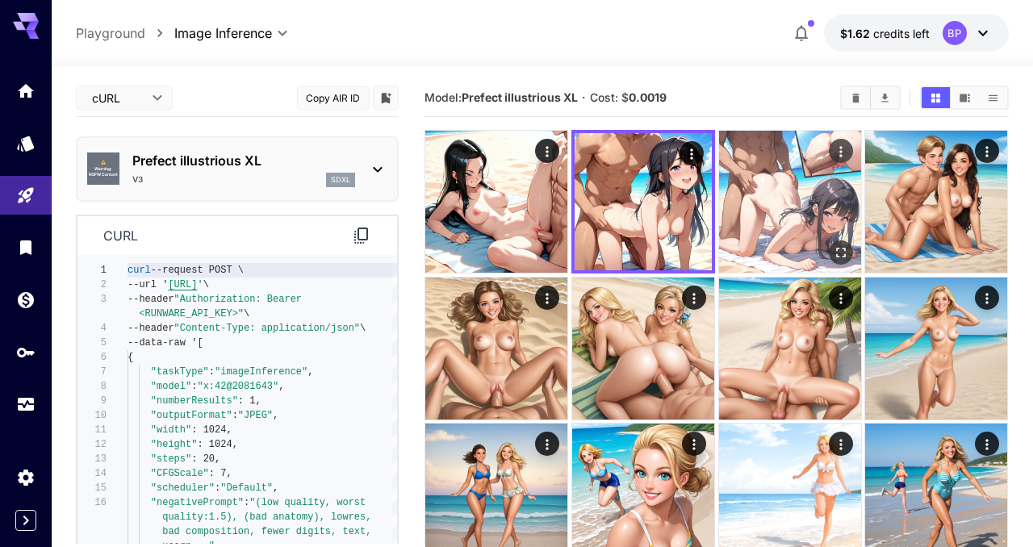
click at [773, 208] on img at bounding box center [790, 202] width 142 height 142
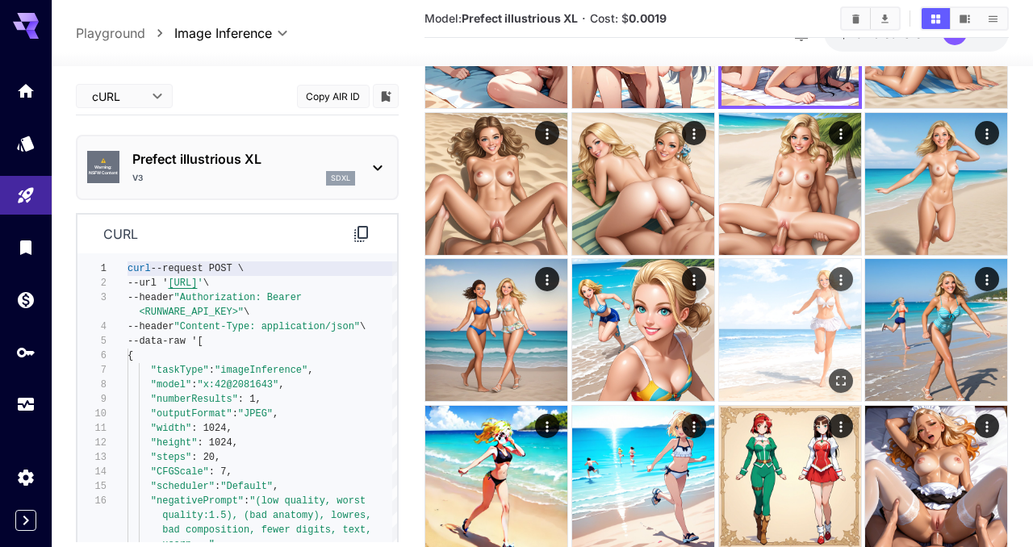
scroll to position [178, 0]
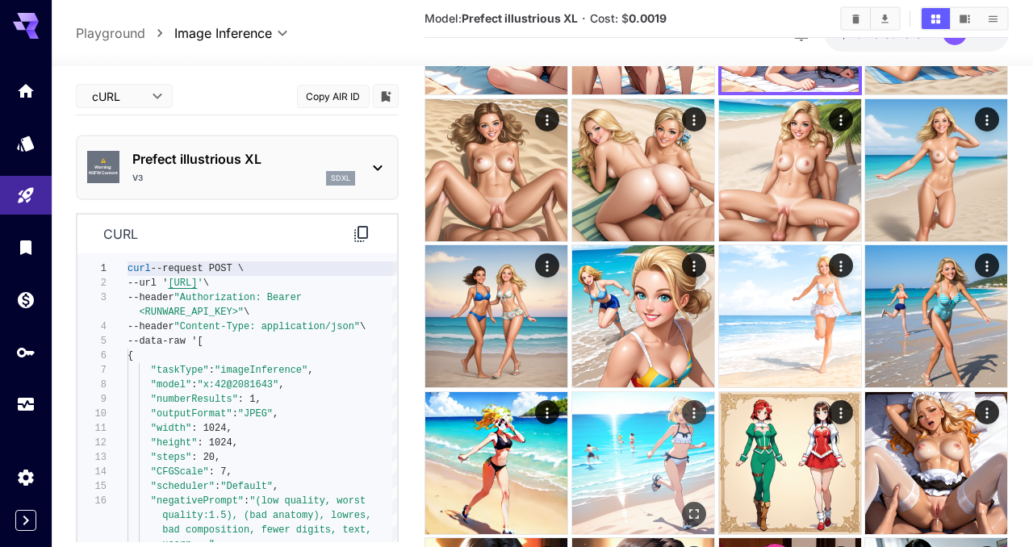
click at [669, 440] on img at bounding box center [643, 463] width 142 height 142
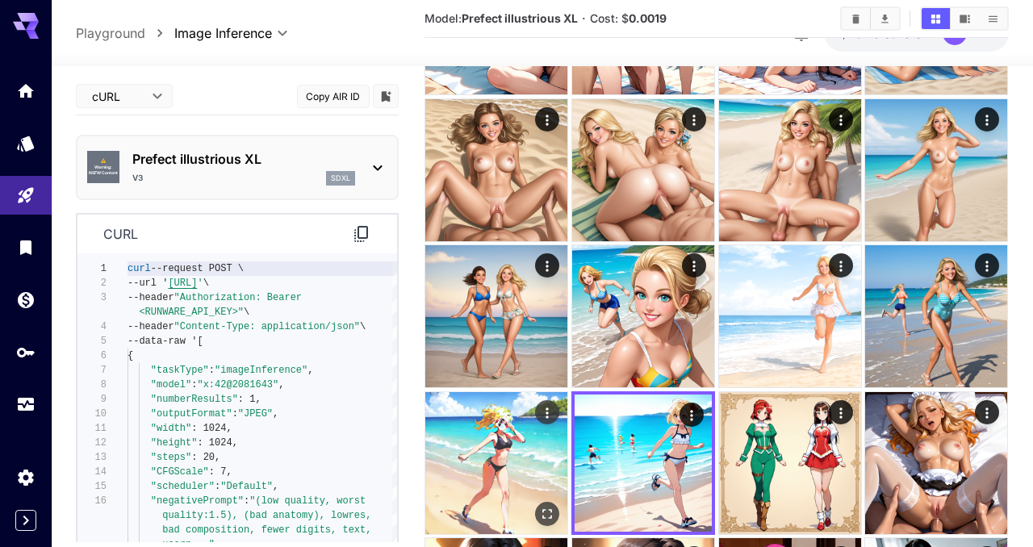
click at [544, 463] on img at bounding box center [496, 463] width 142 height 142
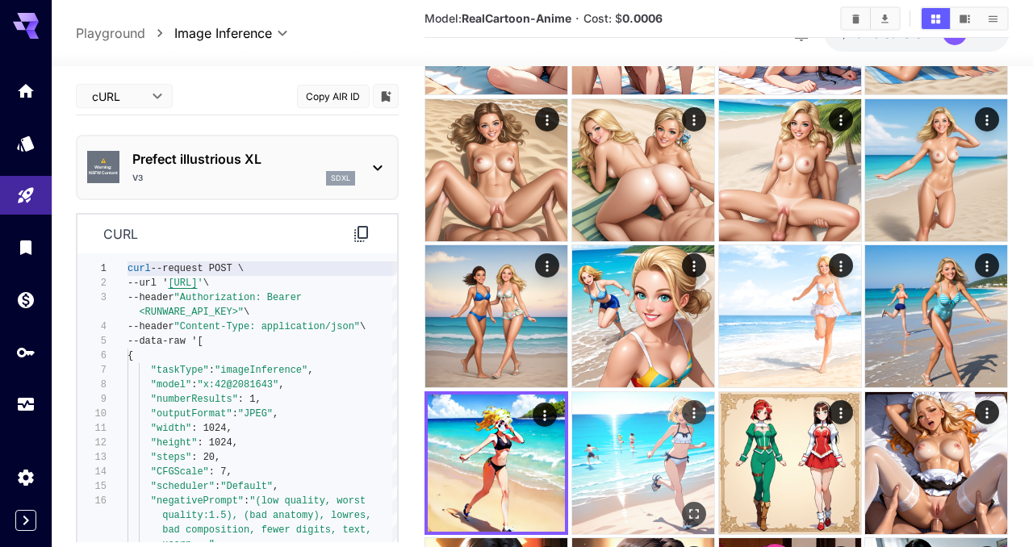
click at [616, 452] on img at bounding box center [643, 463] width 142 height 142
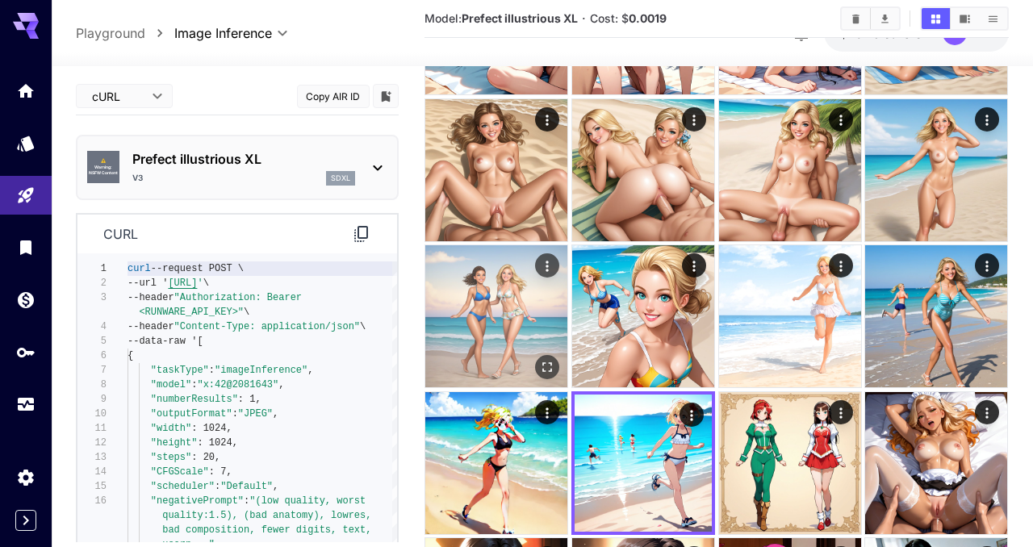
scroll to position [0, 0]
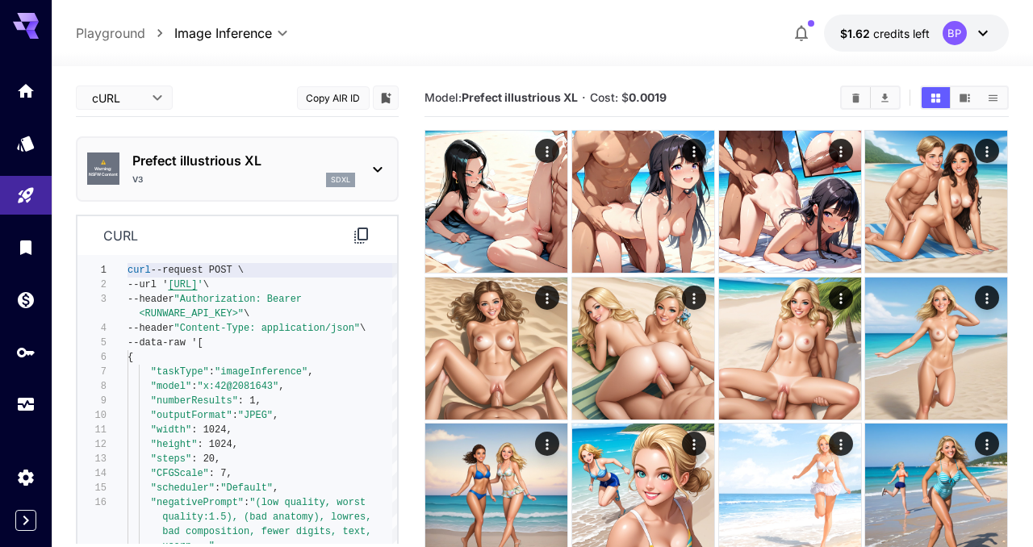
click at [27, 20] on icon at bounding box center [26, 21] width 26 height 17
type textarea "**********"
click at [223, 346] on div "--url ' [URL] ' \ --header "Authorization: Bearer <RUNWARE_API_KEY>" \ --header…" at bounding box center [263, 503] width 270 height 480
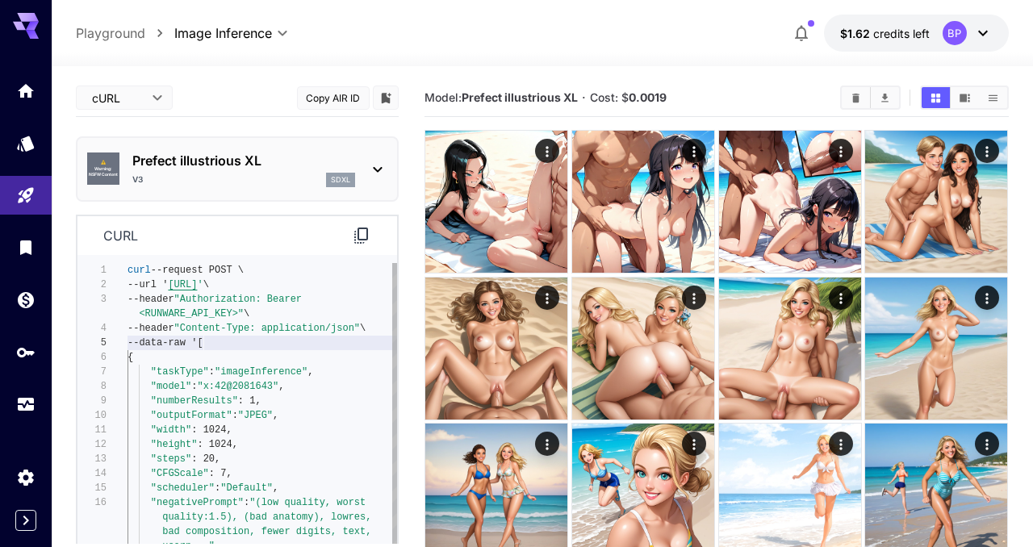
scroll to position [73, 0]
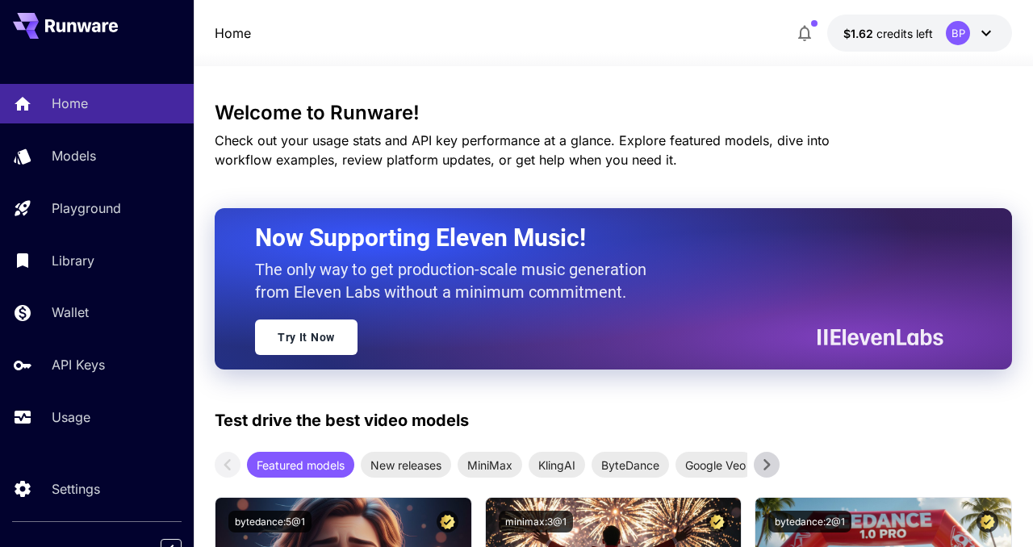
scroll to position [20, 0]
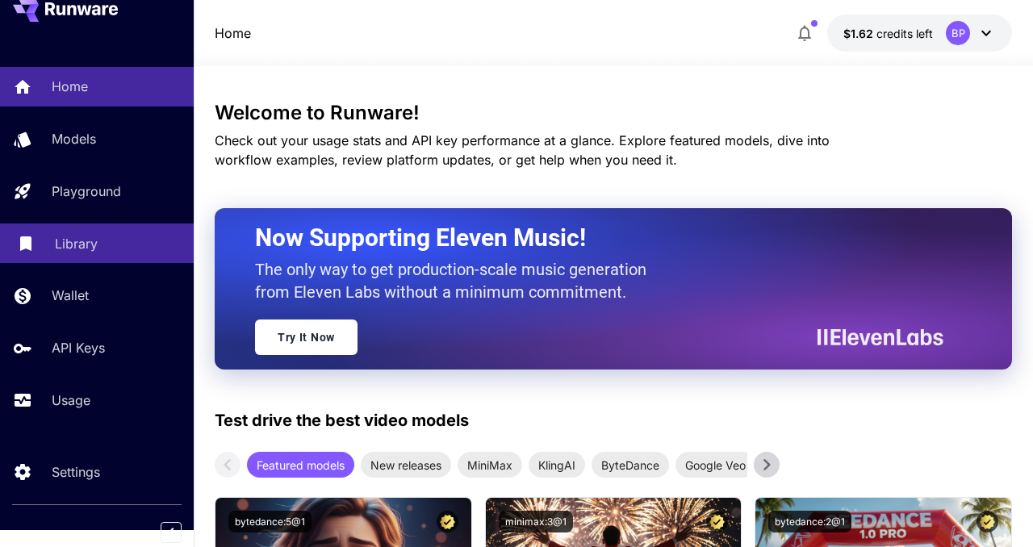
click at [72, 241] on p "Library" at bounding box center [76, 243] width 43 height 19
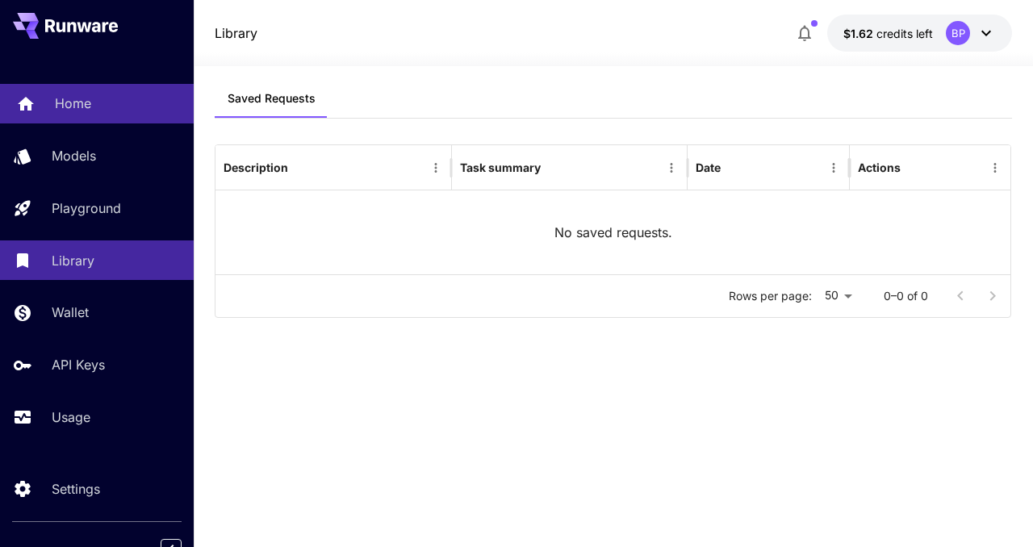
click at [60, 101] on p "Home" at bounding box center [73, 103] width 36 height 19
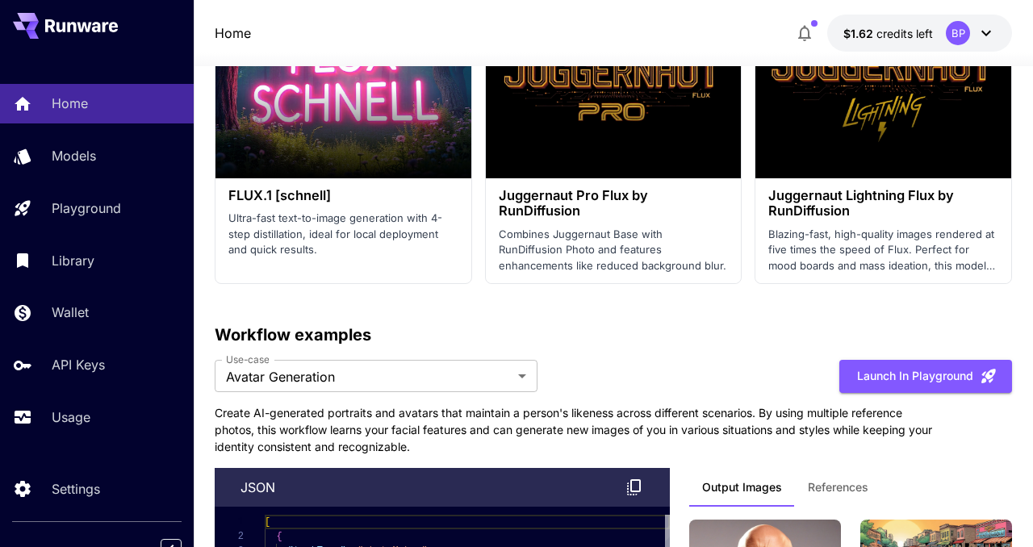
scroll to position [5405, 0]
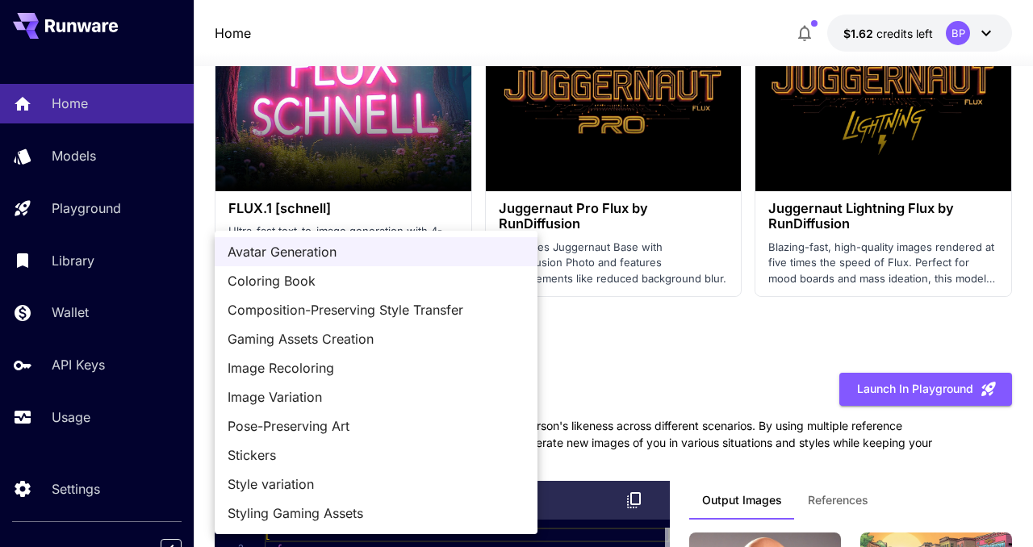
click at [383, 389] on span "Image Variation" at bounding box center [376, 397] width 297 height 19
type input "**********"
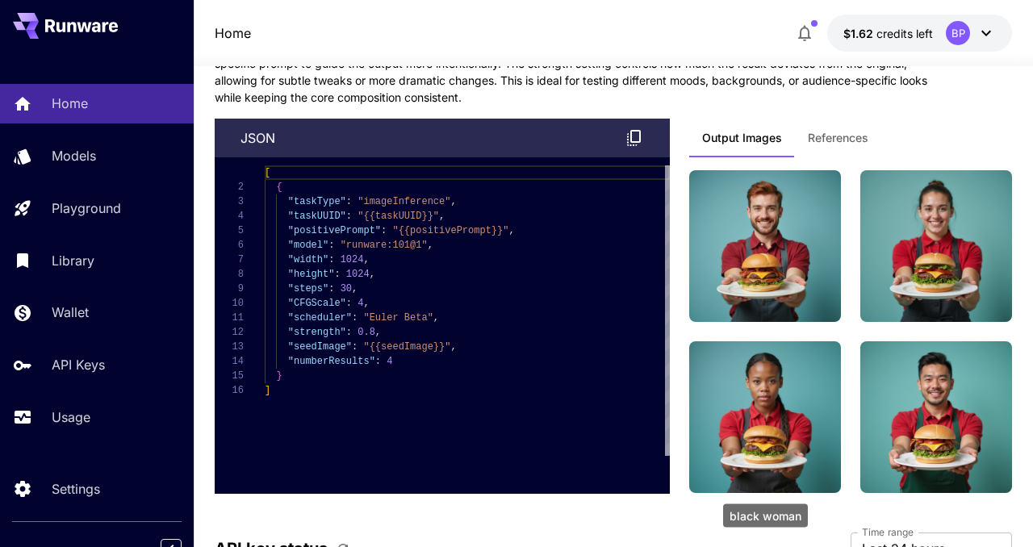
scroll to position [5806, 0]
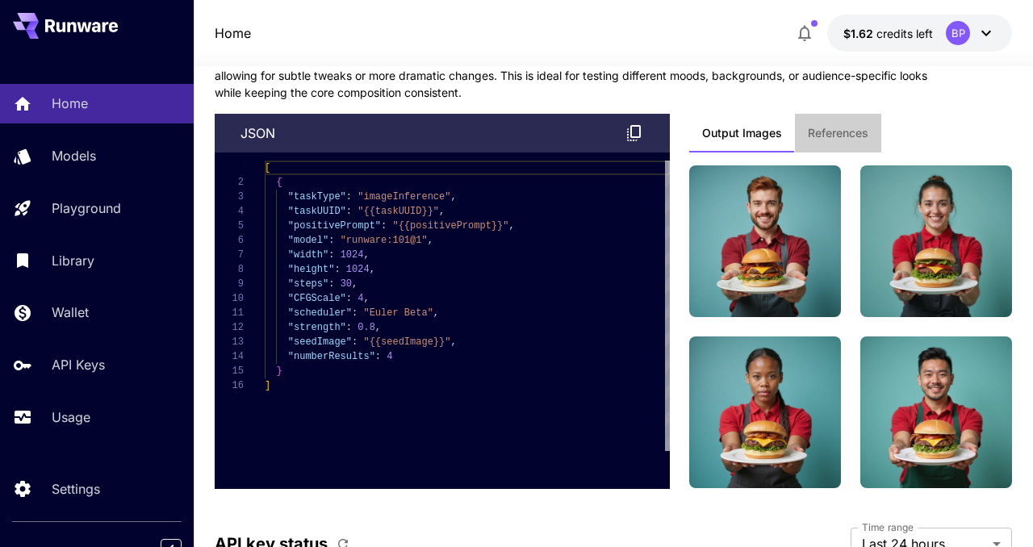
click at [830, 135] on span "References" at bounding box center [838, 133] width 61 height 15
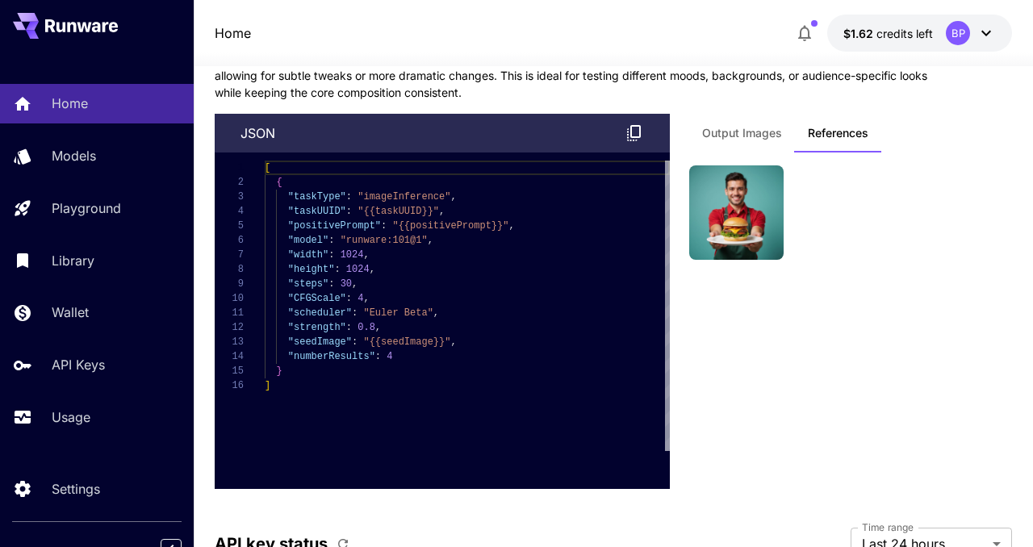
click at [769, 137] on span "Output Images" at bounding box center [742, 133] width 80 height 15
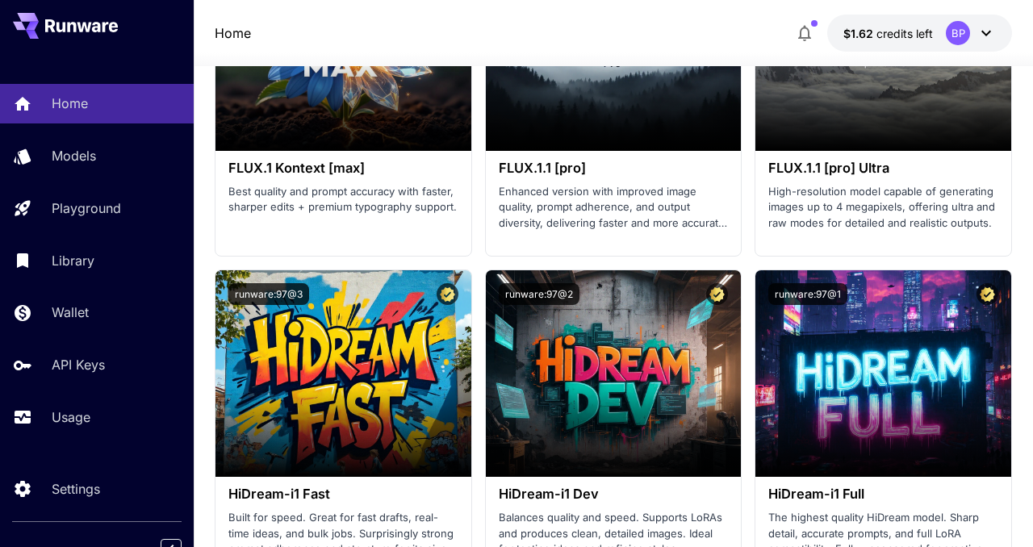
scroll to position [4140, 0]
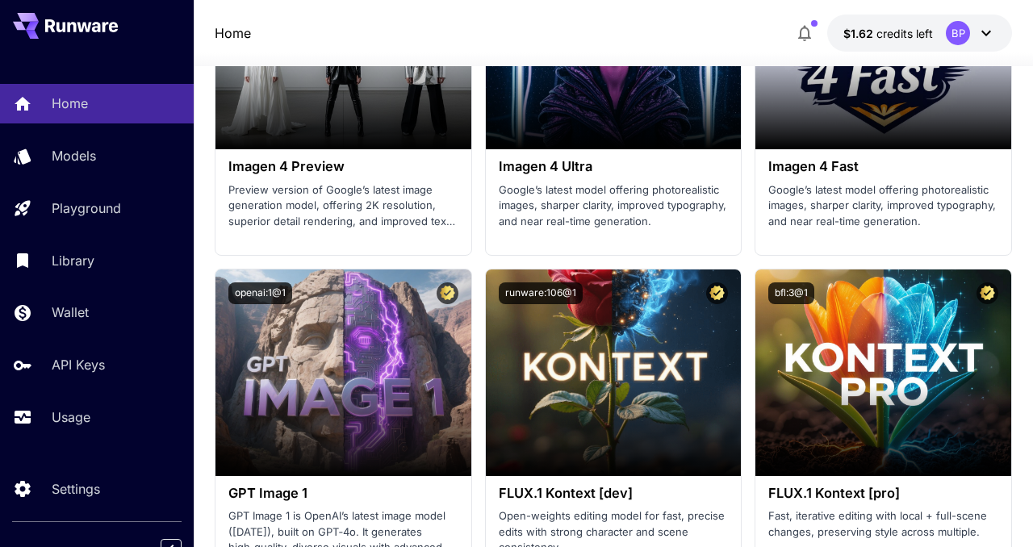
click at [245, 35] on p "Home" at bounding box center [233, 32] width 36 height 19
click at [57, 109] on p "Home" at bounding box center [73, 103] width 36 height 19
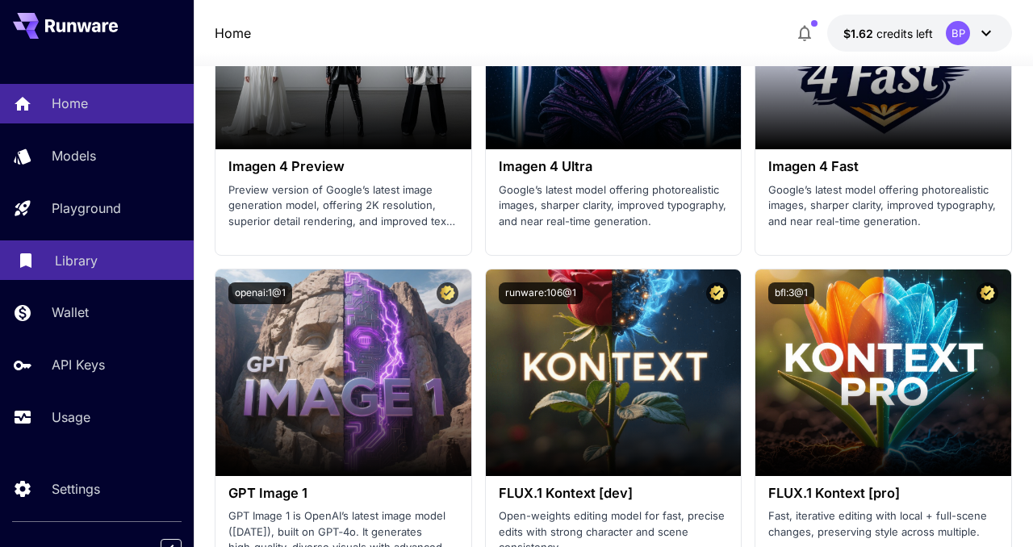
scroll to position [20, 0]
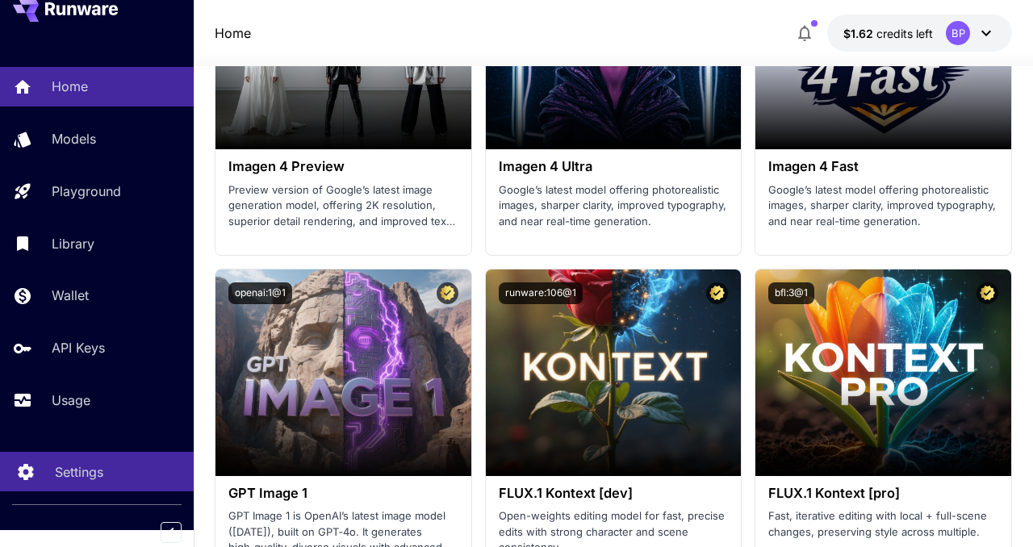
click at [87, 463] on p "Settings" at bounding box center [79, 472] width 48 height 19
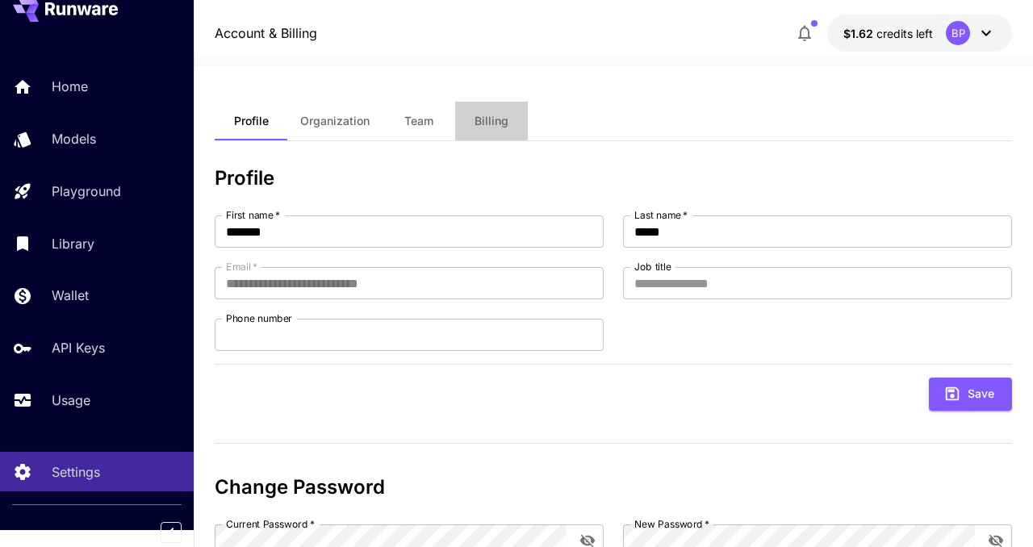
click at [484, 119] on span "Billing" at bounding box center [492, 121] width 34 height 15
